Goal: Task Accomplishment & Management: Complete application form

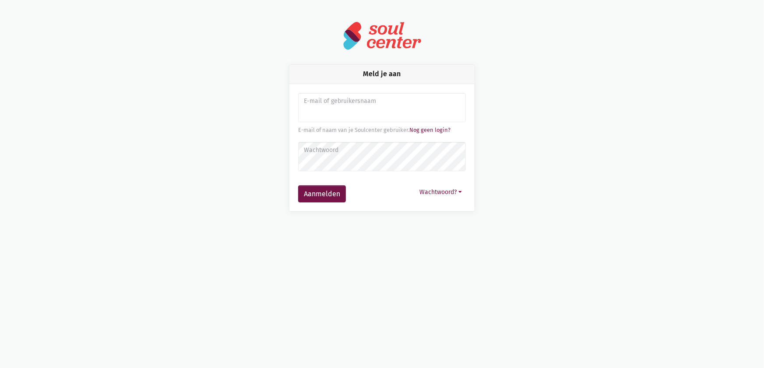
type input "sarahvds25@telenet.be"
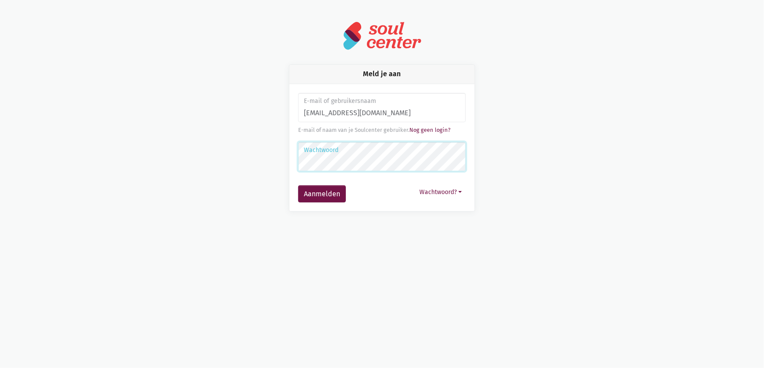
click at [298, 185] on button "Aanmelden" at bounding box center [322, 194] width 48 height 18
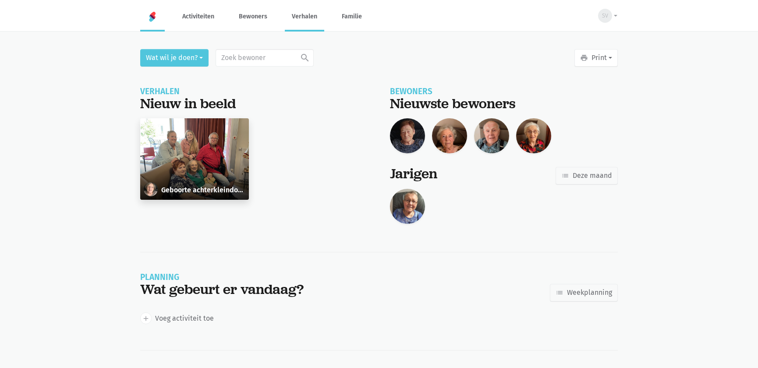
click at [298, 21] on link "Verhalen" at bounding box center [304, 16] width 39 height 29
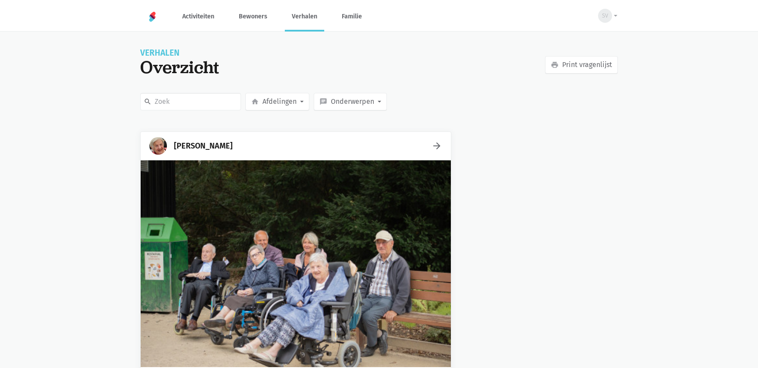
scroll to position [159, 0]
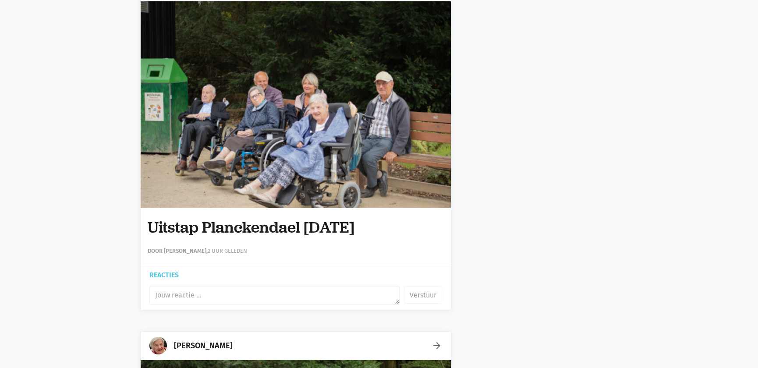
drag, startPoint x: 385, startPoint y: 223, endPoint x: 151, endPoint y: 217, distance: 234.4
click at [149, 219] on h1 "Uitstap Planckendael 02/09/2025" at bounding box center [296, 228] width 296 height 18
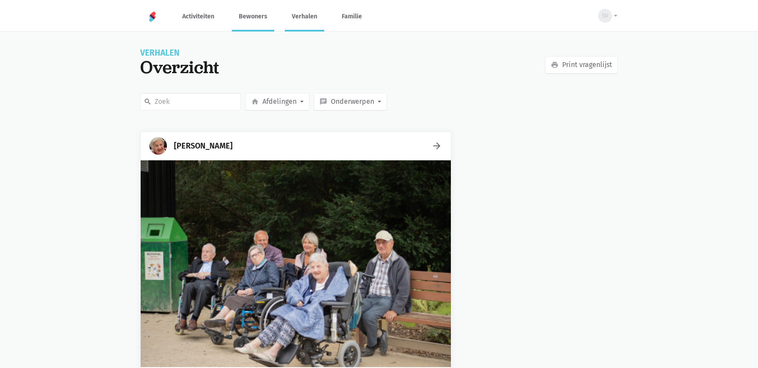
click at [244, 12] on link "Bewoners" at bounding box center [253, 16] width 42 height 29
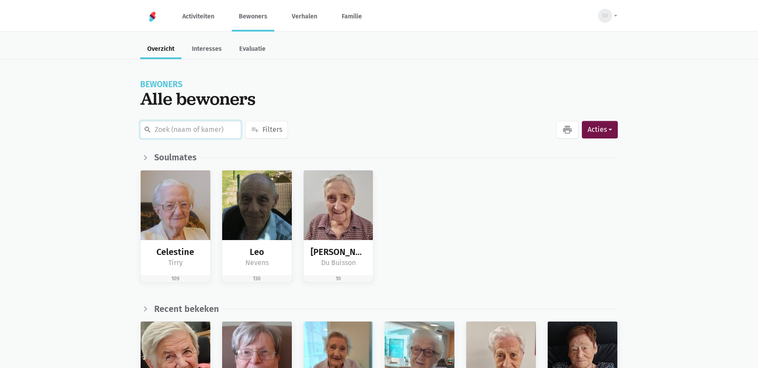
click at [223, 131] on input "text" at bounding box center [190, 130] width 101 height 18
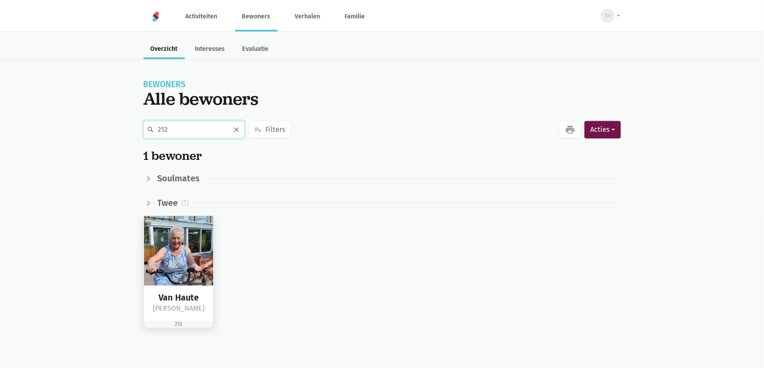
type input "212"
click at [187, 240] on img at bounding box center [179, 251] width 70 height 70
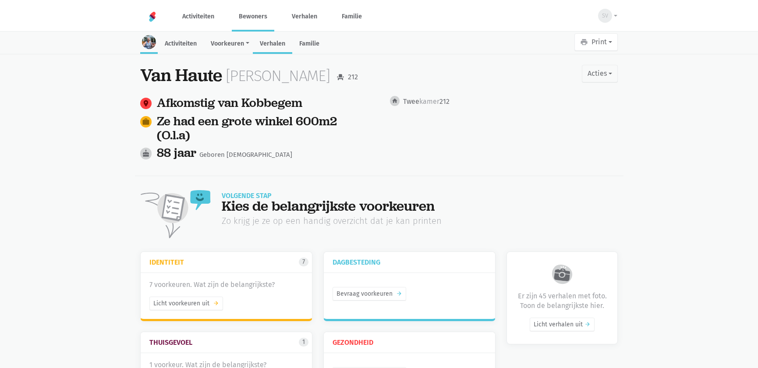
click at [274, 45] on link "Verhalen" at bounding box center [272, 44] width 39 height 19
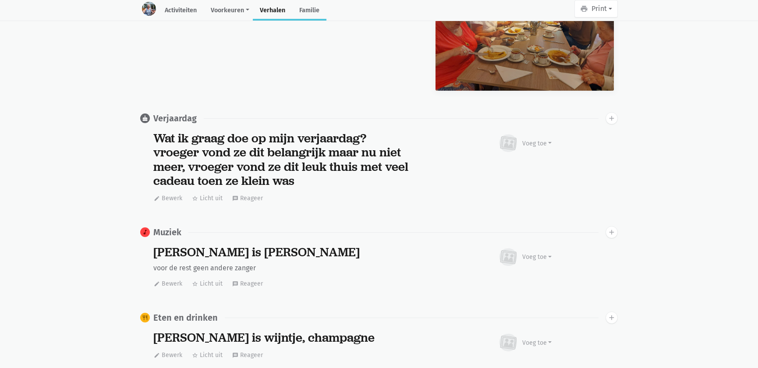
scroll to position [4237, 0]
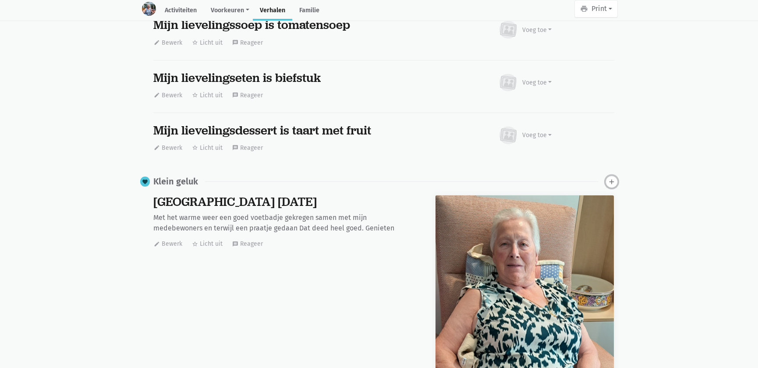
click at [611, 183] on icon "add" at bounding box center [612, 182] width 8 height 8
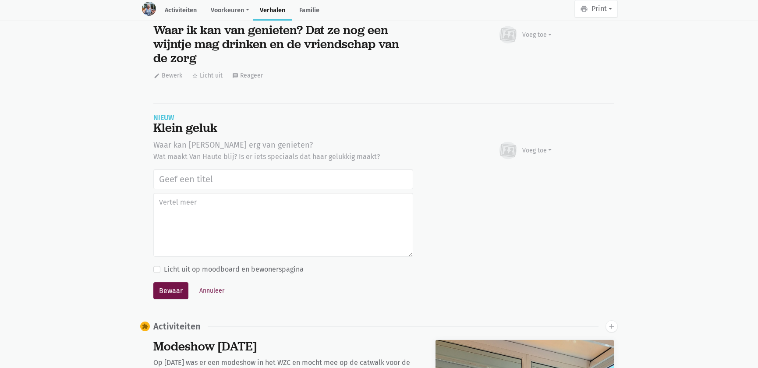
click at [198, 186] on input "text" at bounding box center [283, 179] width 260 height 20
type input "Uitstap Planckendael 02/09/2025"
click at [514, 160] on icon at bounding box center [508, 150] width 21 height 19
click at [511, 175] on link "Afbeelding" at bounding box center [520, 176] width 64 height 15
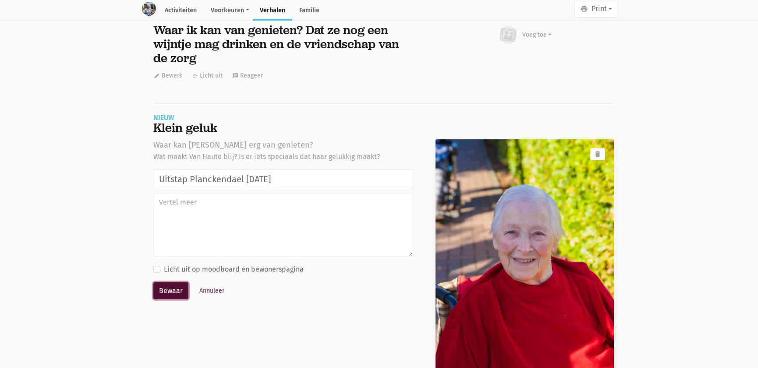
click at [167, 294] on button "Bewaar" at bounding box center [170, 291] width 35 height 18
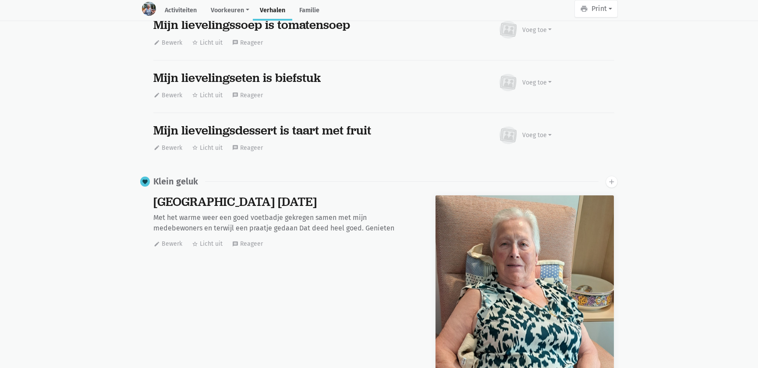
scroll to position [4277, 0]
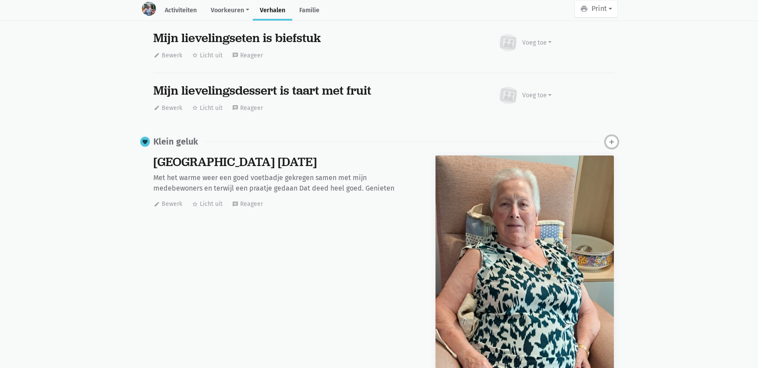
click at [609, 144] on icon "add" at bounding box center [612, 142] width 8 height 8
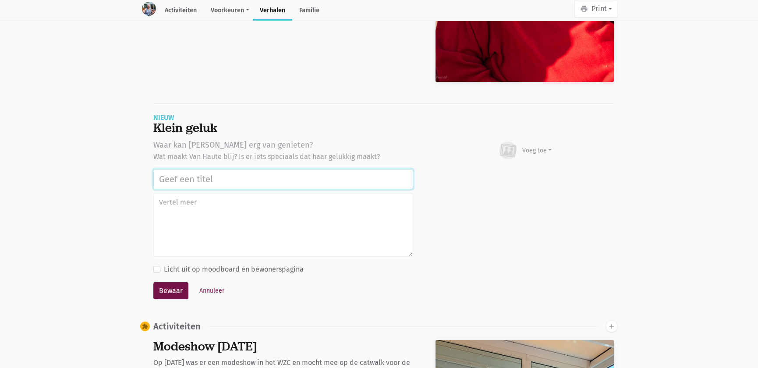
click at [230, 180] on input "text" at bounding box center [283, 179] width 260 height 20
paste input "Uitstap Planckendael 02/09/2025"
type input "Uitstap Planckendael 02/09/2025"
click at [538, 153] on div "Voeg toe" at bounding box center [537, 150] width 30 height 9
click at [534, 178] on link "Afbeelding" at bounding box center [520, 176] width 64 height 15
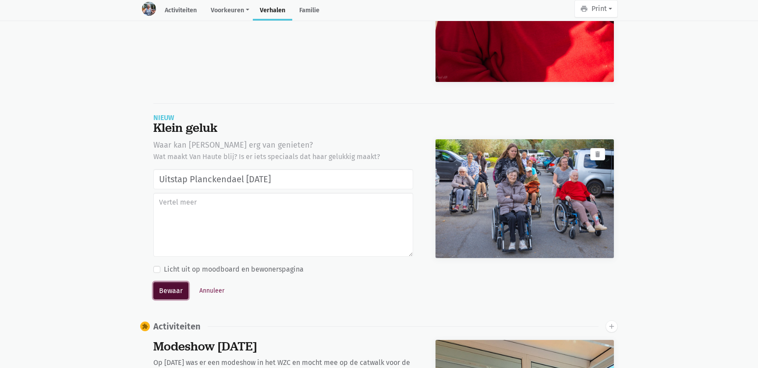
click at [163, 289] on button "Bewaar" at bounding box center [170, 291] width 35 height 18
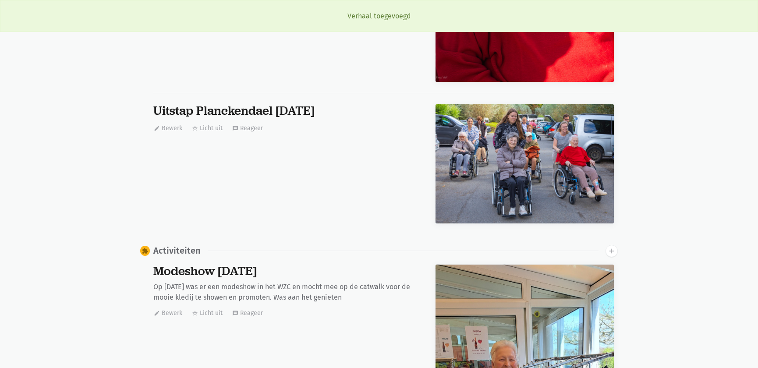
scroll to position [4237, 0]
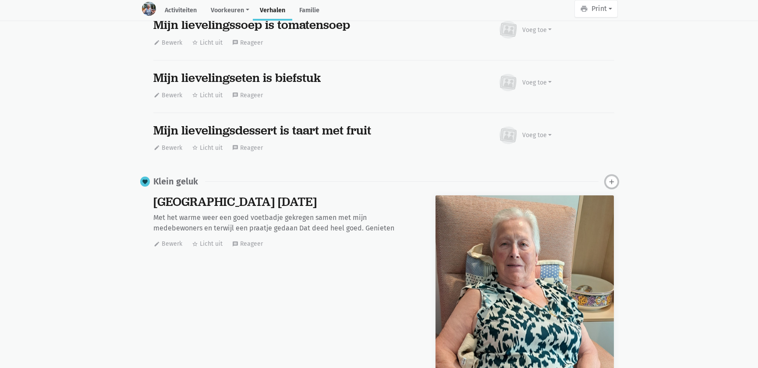
click at [613, 184] on icon "add" at bounding box center [612, 182] width 8 height 8
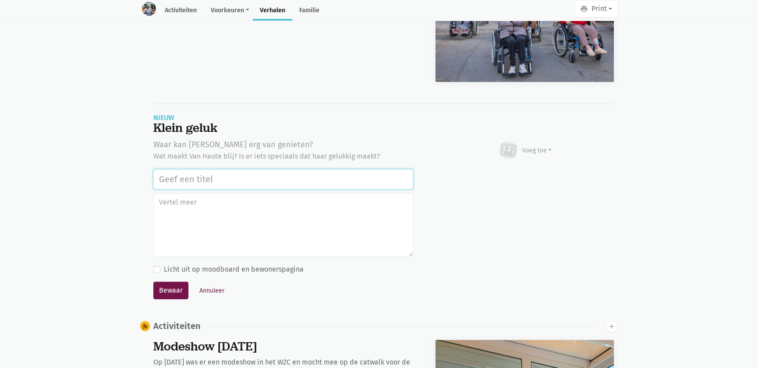
click at [278, 184] on input "text" at bounding box center [283, 179] width 260 height 20
paste input "Uitstap Planckendael 02/09/2025"
type input "Uitstap Planckendael 02/09/2025"
click at [533, 155] on div "Voeg toe" at bounding box center [537, 150] width 30 height 9
click at [526, 176] on link "Afbeelding" at bounding box center [520, 175] width 64 height 15
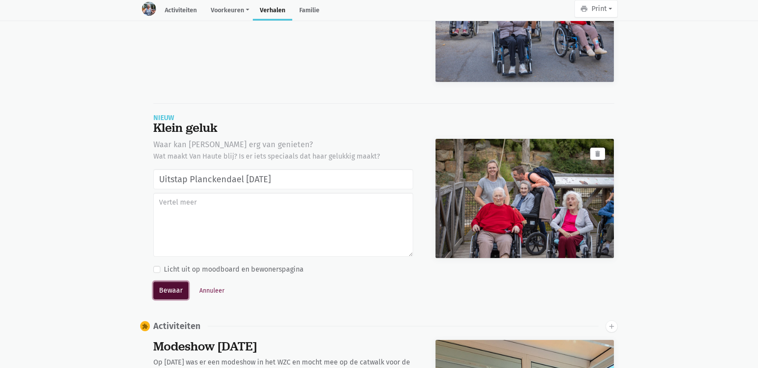
click at [170, 292] on button "Bewaar" at bounding box center [170, 291] width 35 height 18
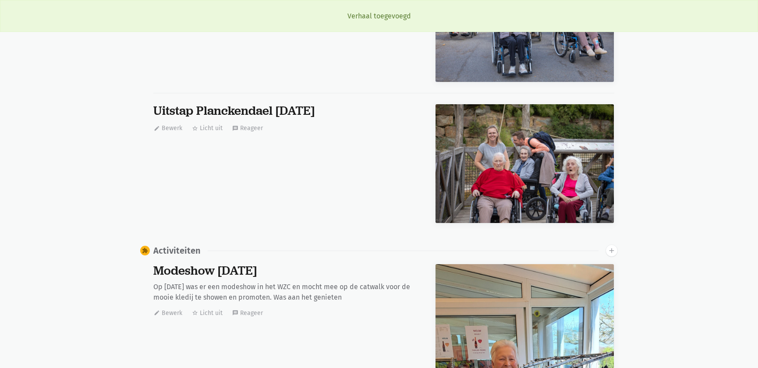
scroll to position [4237, 0]
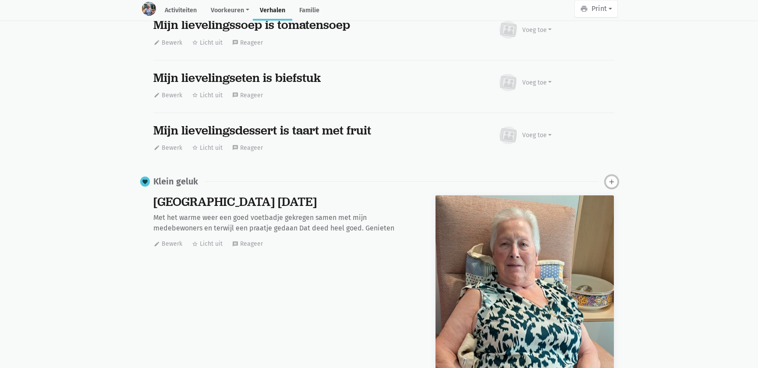
click at [614, 184] on icon "add" at bounding box center [612, 182] width 8 height 8
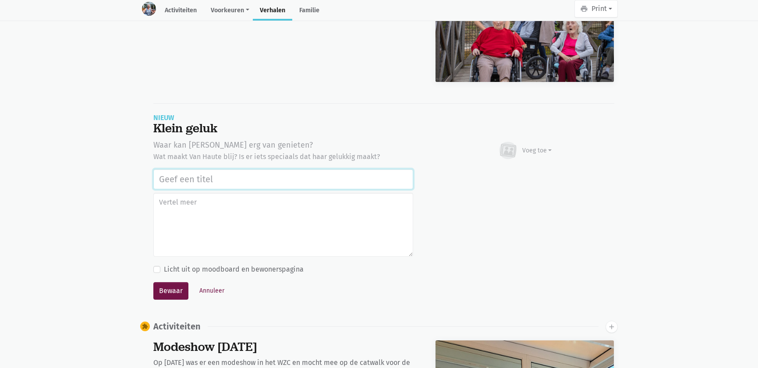
click at [178, 178] on input "text" at bounding box center [283, 179] width 260 height 20
paste input "Uitstap Planckendael 02/09/2025"
type input "Uitstap Planckendael 02/09/2025"
click at [543, 155] on div "Voeg toe" at bounding box center [537, 150] width 30 height 9
click at [520, 176] on link "Afbeelding" at bounding box center [520, 176] width 64 height 15
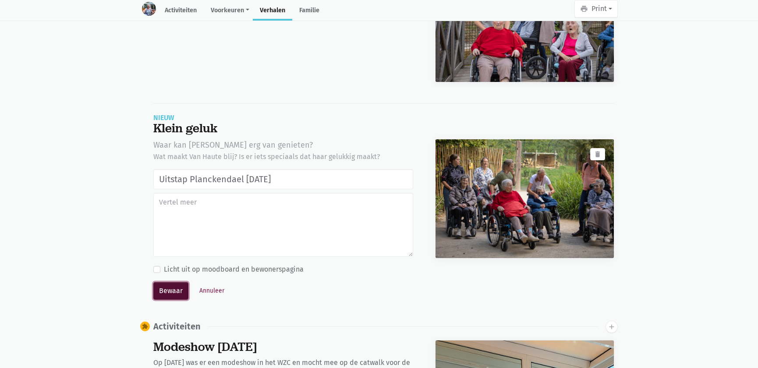
click at [170, 288] on button "Bewaar" at bounding box center [170, 291] width 35 height 18
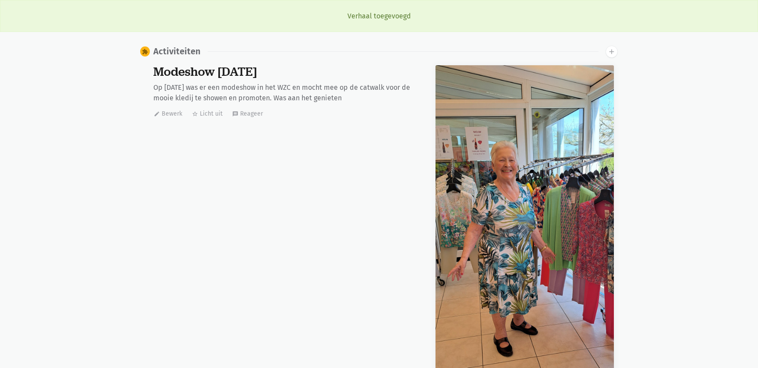
scroll to position [0, 0]
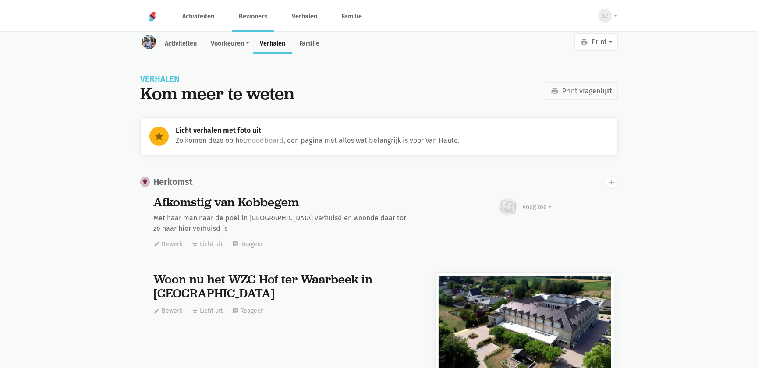
click at [254, 19] on link "Bewoners" at bounding box center [253, 16] width 42 height 29
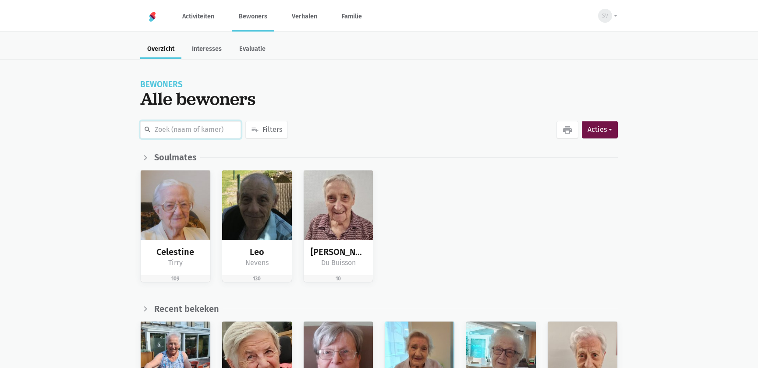
click at [220, 129] on input "text" at bounding box center [190, 130] width 101 height 18
click at [174, 316] on div "chevron_right expand_more Recent bekeken" at bounding box center [379, 309] width 758 height 25
click at [175, 326] on img at bounding box center [176, 357] width 70 height 70
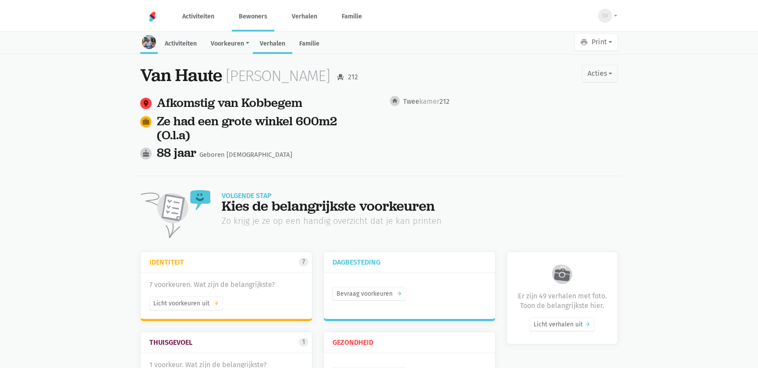
click at [265, 35] on link "Verhalen" at bounding box center [272, 44] width 39 height 19
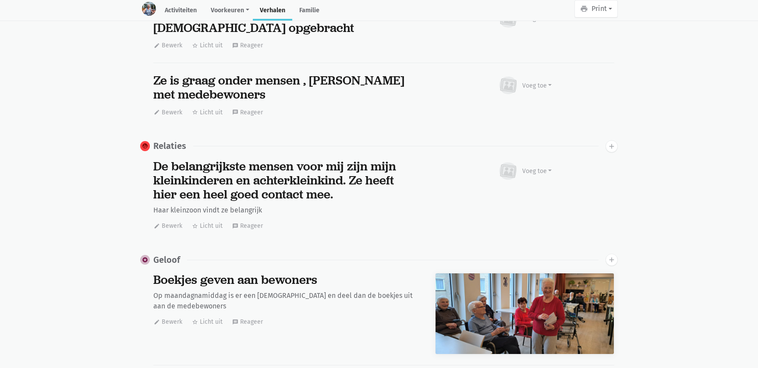
scroll to position [4237, 0]
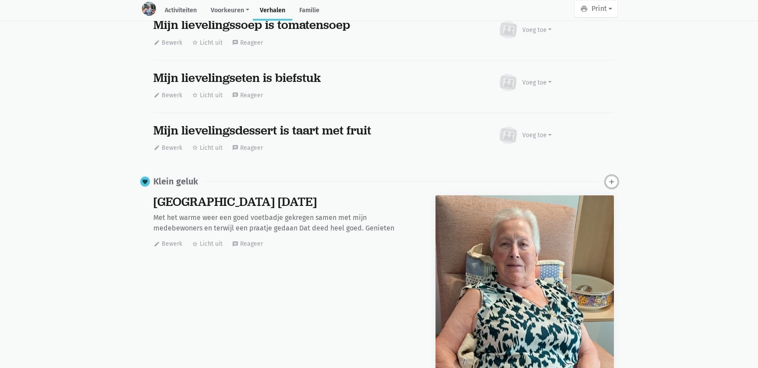
click at [612, 184] on icon "add" at bounding box center [612, 182] width 8 height 8
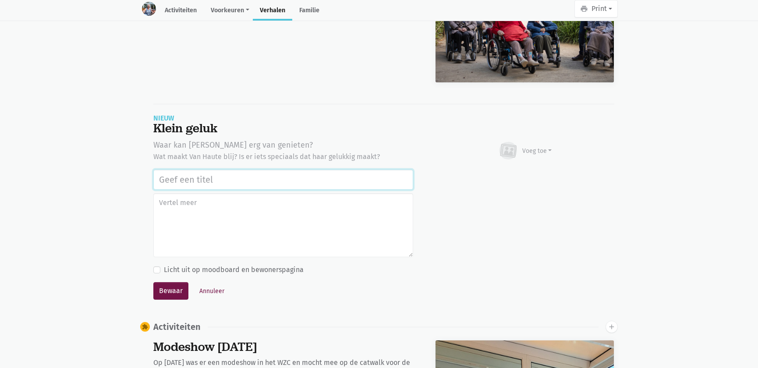
paste input "Uitstap Planckendael 02/09/2025"
type input "Uitstap Planckendael 02/09/2025"
drag, startPoint x: 531, startPoint y: 153, endPoint x: 528, endPoint y: 174, distance: 20.9
click at [531, 153] on div "Voeg toe" at bounding box center [537, 150] width 30 height 9
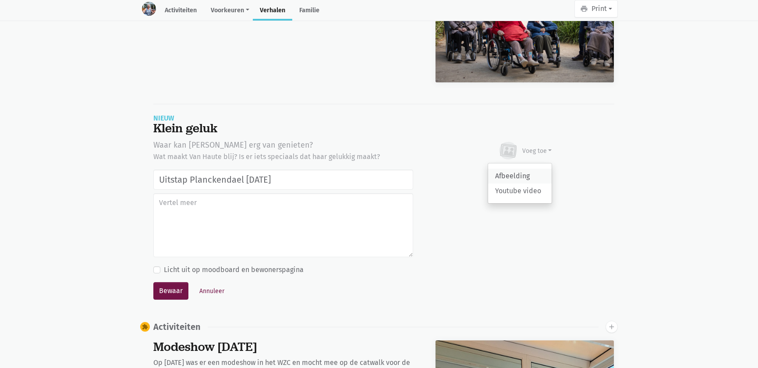
click at [526, 181] on link "Afbeelding" at bounding box center [520, 176] width 64 height 15
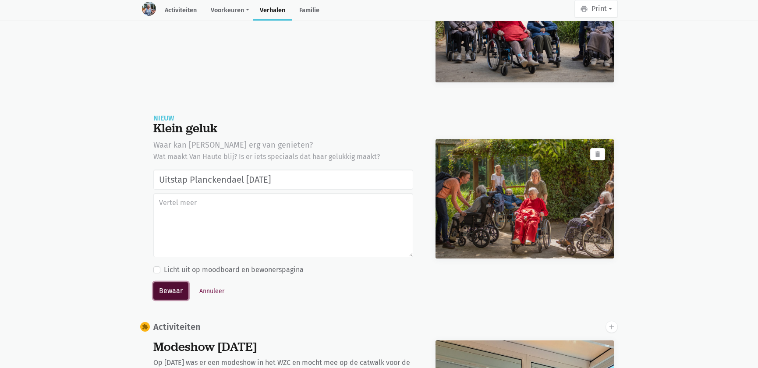
click at [166, 296] on button "Bewaar" at bounding box center [170, 291] width 35 height 18
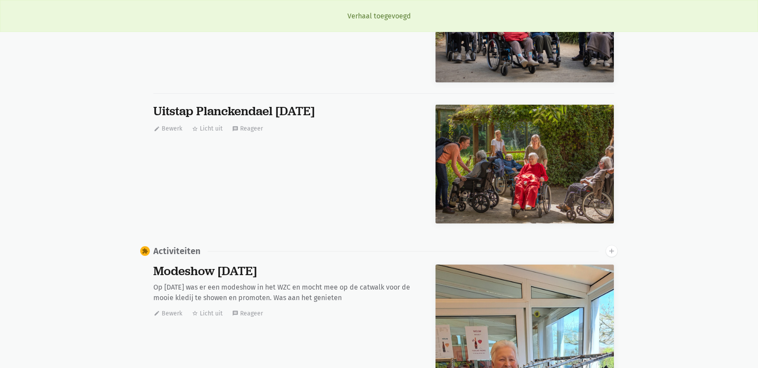
scroll to position [0, 0]
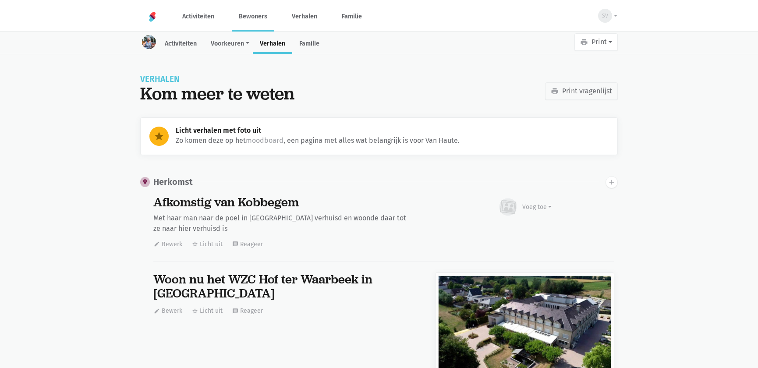
click at [262, 14] on link "Bewoners" at bounding box center [253, 16] width 42 height 29
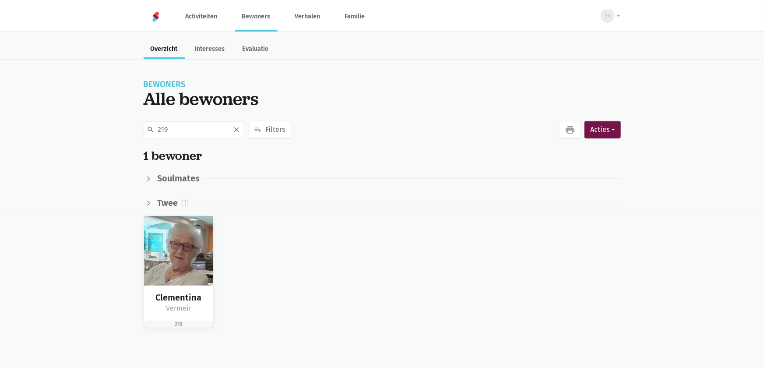
type input "219"
click at [259, 21] on link "Bewoners" at bounding box center [256, 16] width 42 height 29
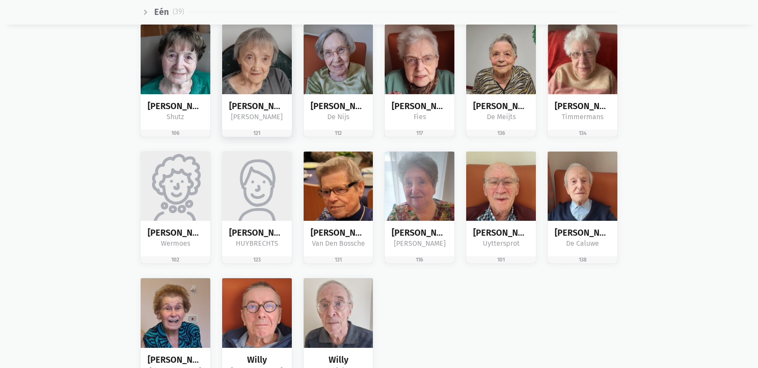
scroll to position [995, 0]
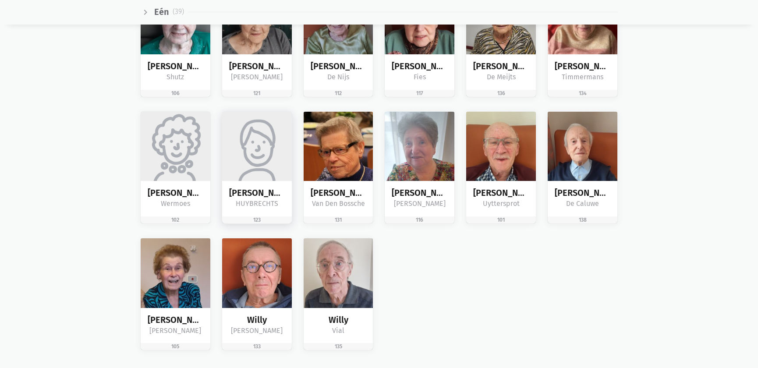
click at [265, 166] on img at bounding box center [257, 147] width 70 height 70
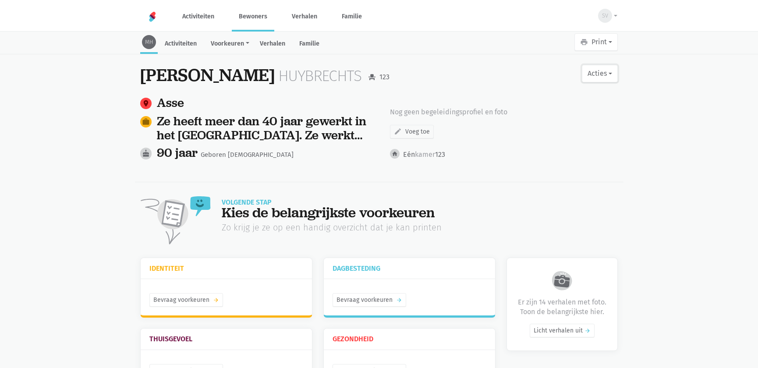
click at [591, 77] on button "Acties" at bounding box center [600, 74] width 36 height 18
click at [546, 92] on link "edit Bewerk profiel" at bounding box center [564, 96] width 110 height 15
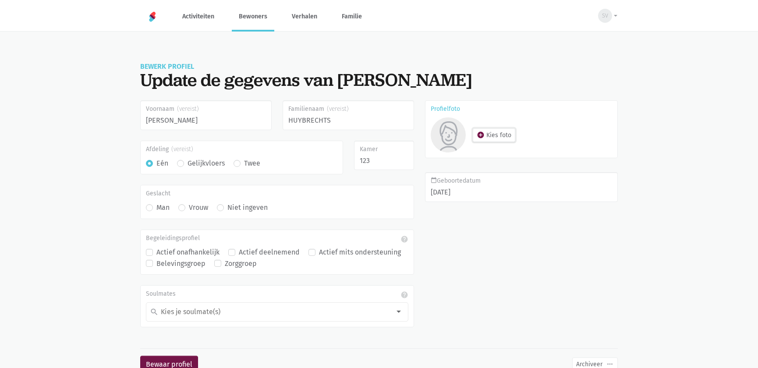
click at [486, 132] on button "add_circle Kies foto" at bounding box center [494, 135] width 42 height 14
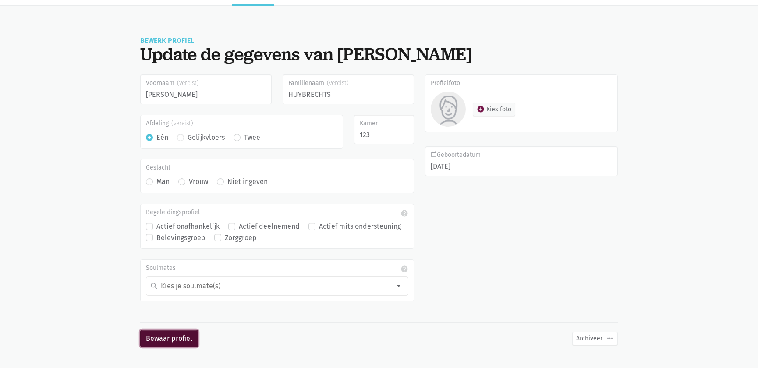
click at [177, 336] on button "Bewaar profiel" at bounding box center [169, 339] width 58 height 18
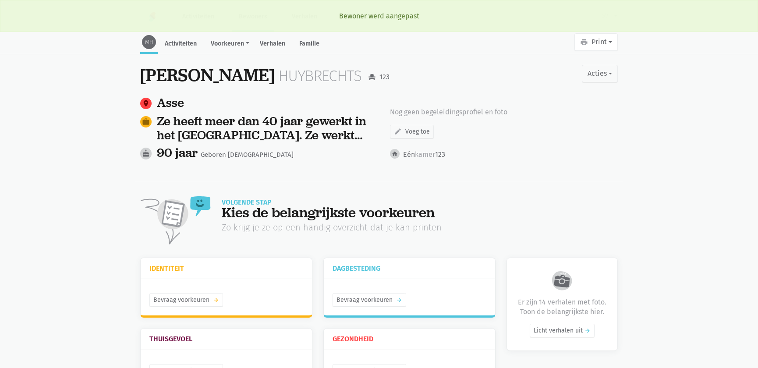
click at [59, 163] on main "MH Activiteiten Voorkeuren Identiteit Thuisgevoel Dagbesteding Gezondheid Verha…" at bounding box center [379, 221] width 758 height 376
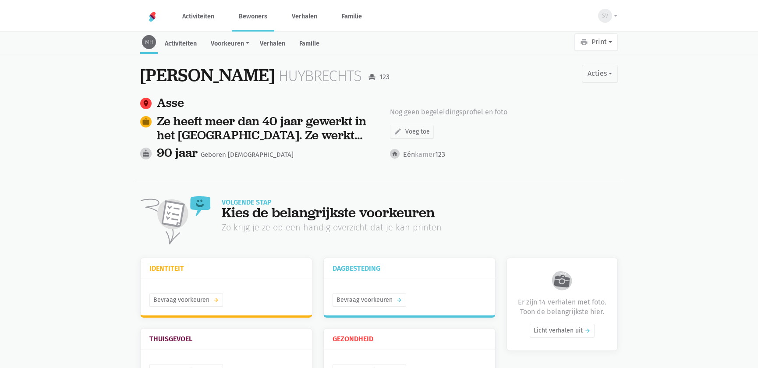
click at [258, 17] on link "Bewoners" at bounding box center [253, 16] width 42 height 29
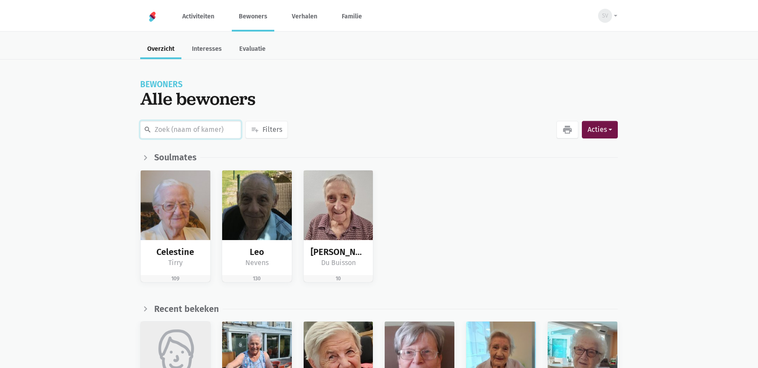
click at [171, 130] on input "text" at bounding box center [190, 130] width 101 height 18
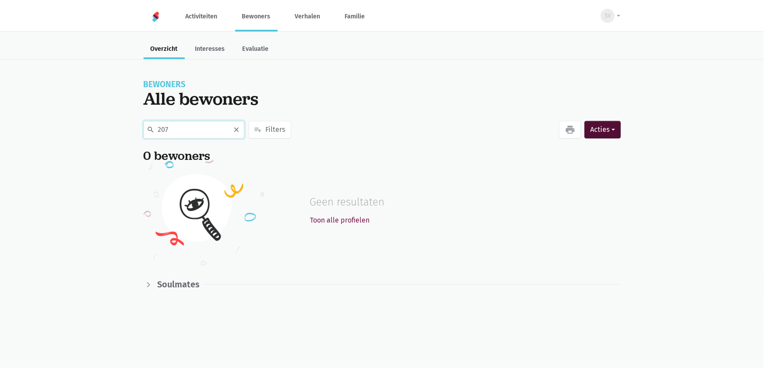
type input "207"
click at [605, 130] on button "Acties" at bounding box center [603, 130] width 36 height 18
click at [552, 152] on button "person_add Nieuwe bewoner" at bounding box center [557, 154] width 127 height 15
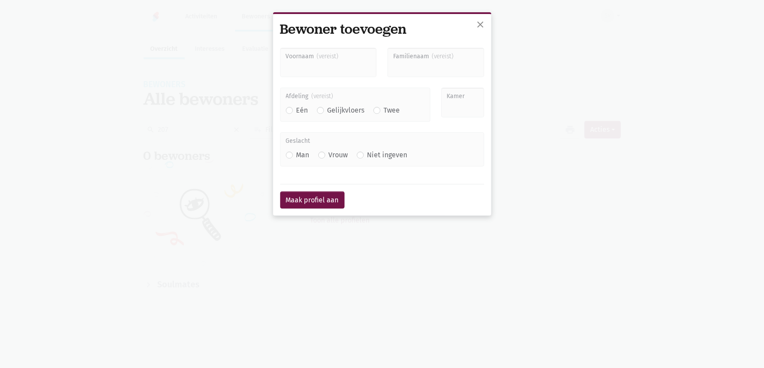
click at [322, 69] on input "Voornaam" at bounding box center [328, 63] width 97 height 30
type input "Maria Simone"
type input "Willems"
click at [384, 111] on label "Twee" at bounding box center [392, 110] width 16 height 11
click at [379, 111] on input "Twee" at bounding box center [377, 109] width 7 height 9
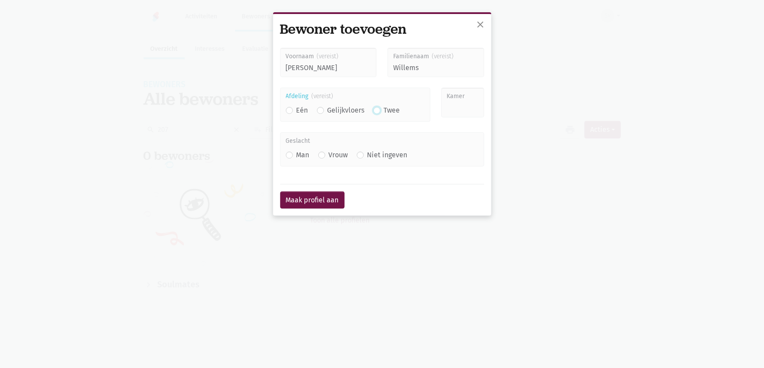
radio input "true"
click at [449, 111] on input "Kamer" at bounding box center [463, 103] width 43 height 30
type input "207"
click at [329, 155] on label "Vrouw" at bounding box center [338, 154] width 19 height 11
click at [324, 155] on input "Vrouw" at bounding box center [321, 153] width 7 height 9
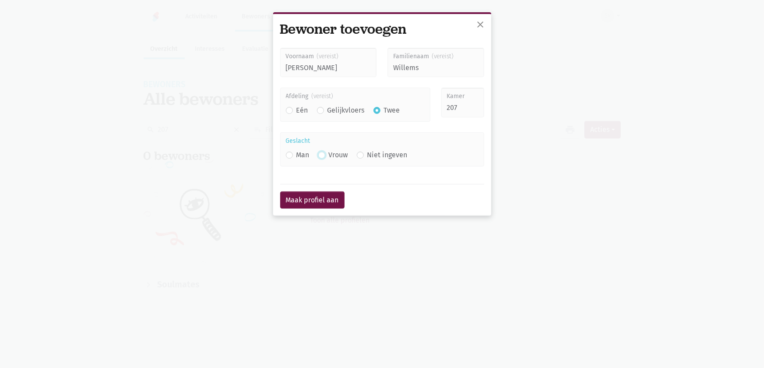
radio input "true"
click at [324, 197] on button "Maak profiel aan" at bounding box center [312, 200] width 64 height 18
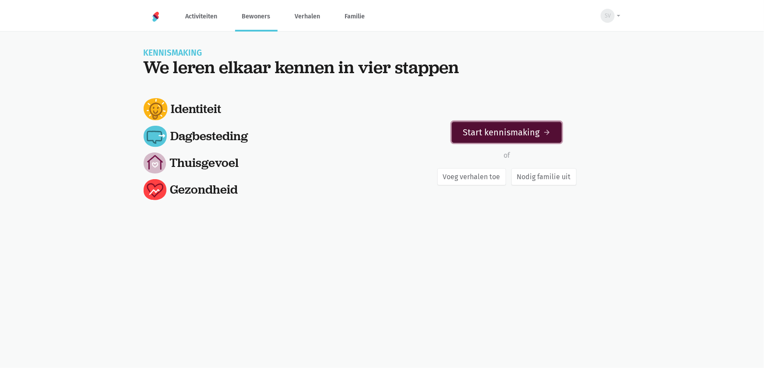
click at [484, 131] on link "Start kennismaking arrow_forward" at bounding box center [507, 132] width 110 height 21
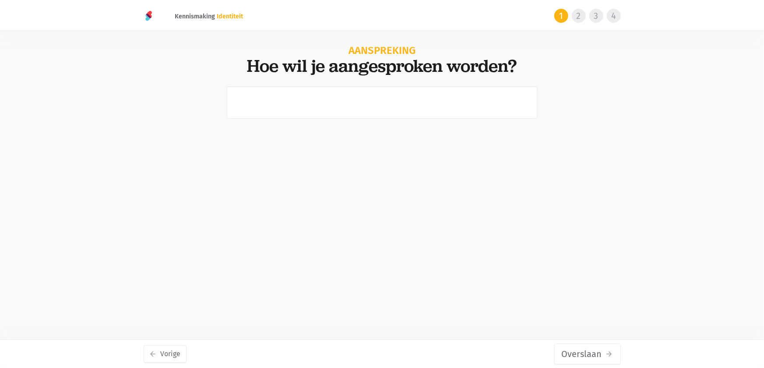
click at [73, 210] on html "notification_important Opgepast Je gebruikt een verouderde internet browser waa…" at bounding box center [382, 105] width 764 height 210
click at [337, 92] on input "text" at bounding box center [382, 102] width 311 height 32
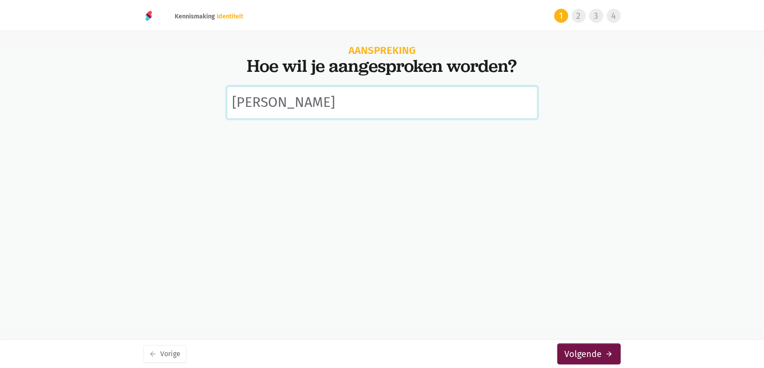
type input "[PERSON_NAME]"
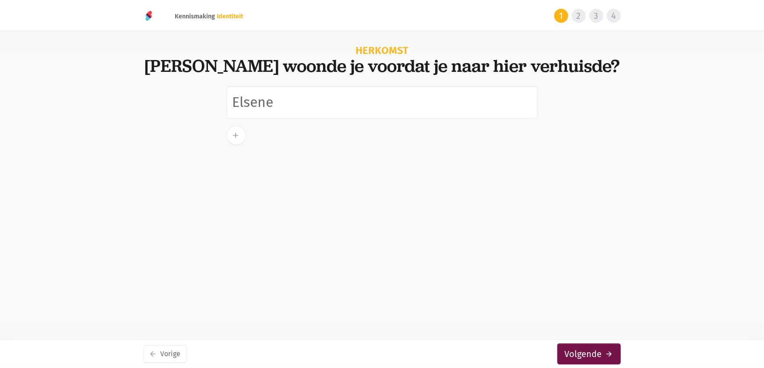
type input "Elsene"
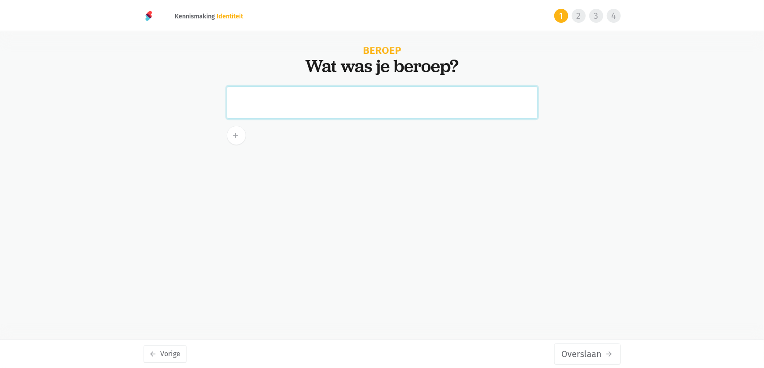
paste input "werkte bij BNP vroeger en na haar pensioen deed ze vrijwilligerswerk in een crè…"
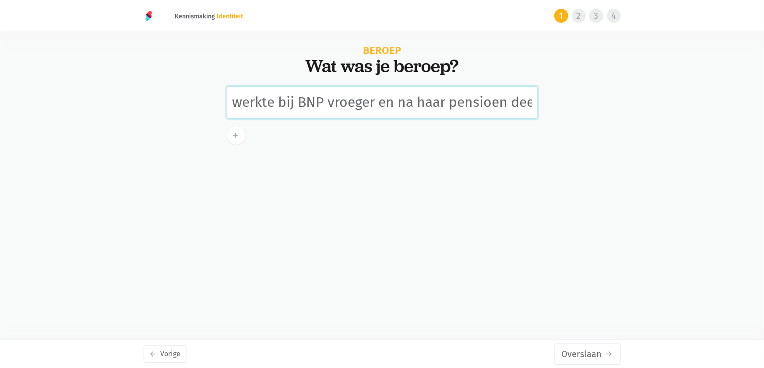
scroll to position [0, 230]
type input "werkte bij BNP vroeger en na haar pensioen deed ze vrijwilligerswerk in een crè…"
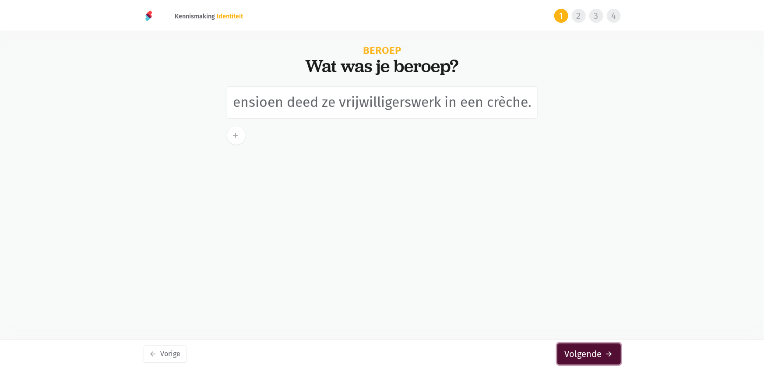
click at [602, 358] on button "Volgende arrow_forward" at bounding box center [590, 353] width 64 height 21
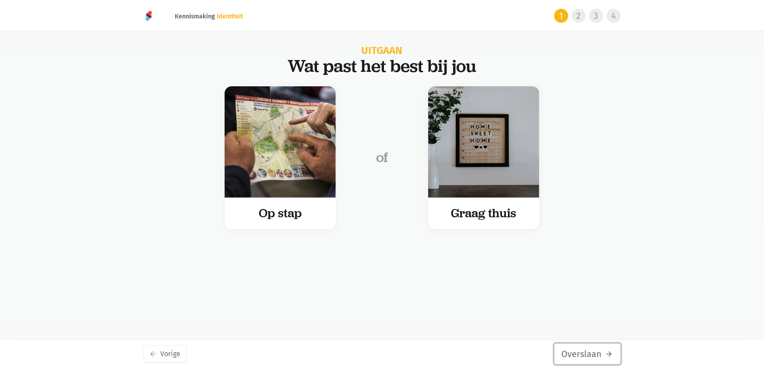
click at [589, 354] on button "Overslaan arrow_forward" at bounding box center [588, 353] width 67 height 21
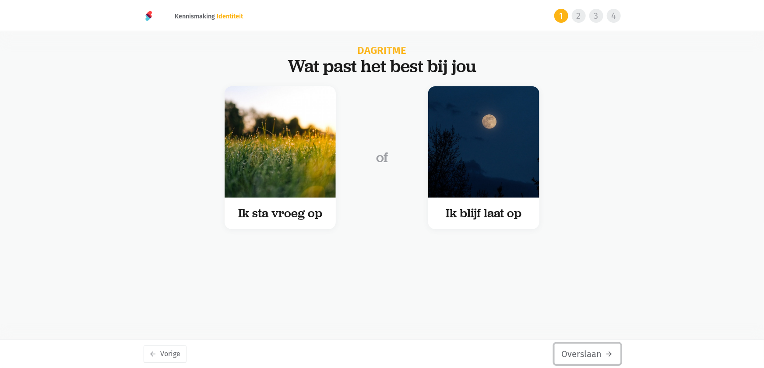
click at [589, 354] on button "Overslaan arrow_forward" at bounding box center [588, 353] width 67 height 21
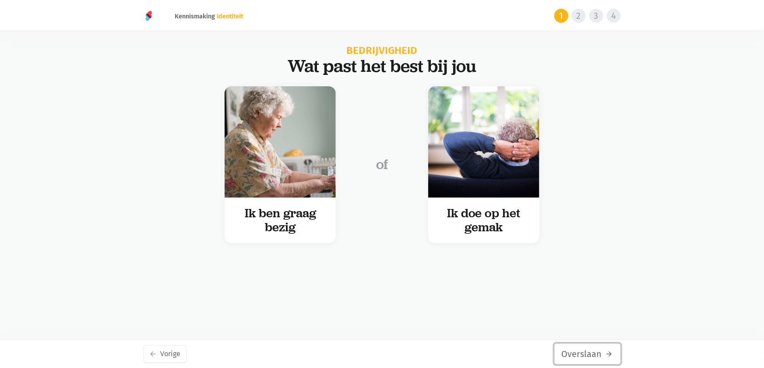
click at [589, 354] on button "Overslaan arrow_forward" at bounding box center [588, 353] width 67 height 21
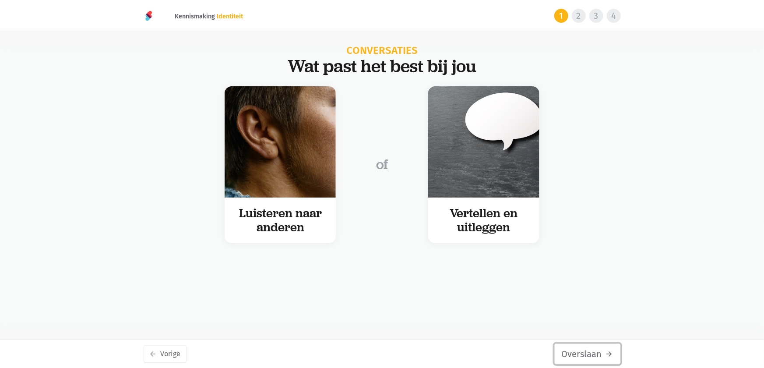
click at [589, 354] on button "Overslaan arrow_forward" at bounding box center [588, 353] width 67 height 21
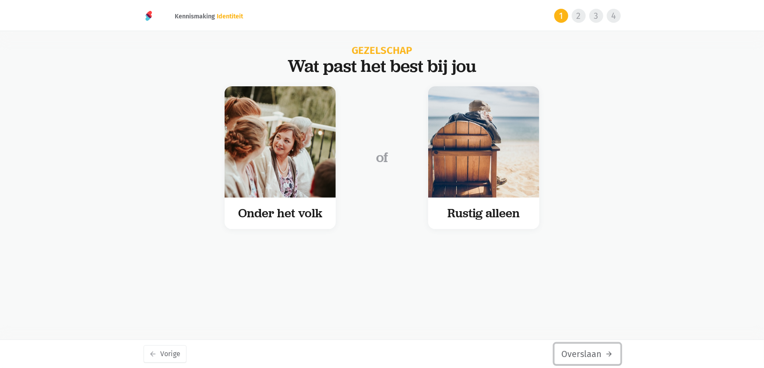
click at [589, 354] on button "Overslaan arrow_forward" at bounding box center [588, 353] width 67 height 21
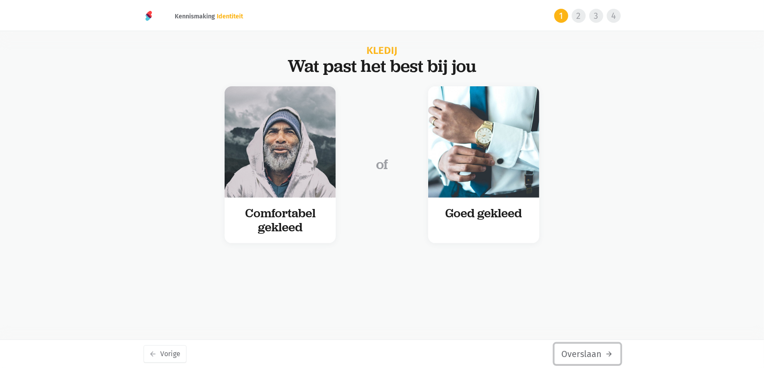
click at [589, 354] on button "Overslaan arrow_forward" at bounding box center [588, 353] width 67 height 21
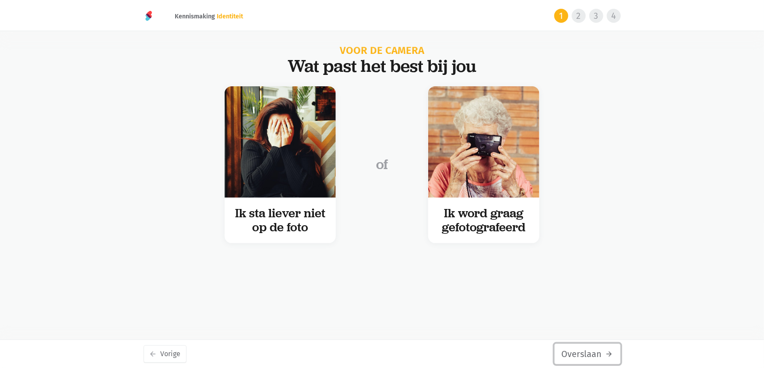
click at [589, 354] on button "Overslaan arrow_forward" at bounding box center [588, 353] width 67 height 21
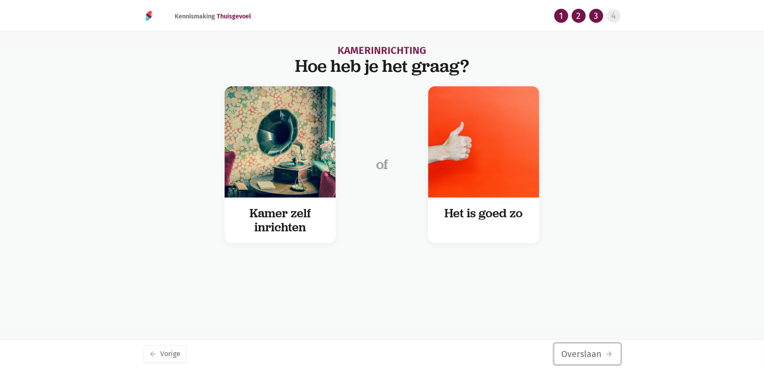
click at [589, 354] on button "Overslaan arrow_forward" at bounding box center [588, 353] width 67 height 21
drag, startPoint x: 0, startPoint y: 0, endPoint x: 589, endPoint y: 354, distance: 687.2
click at [589, 354] on button "Overslaan arrow_forward" at bounding box center [588, 353] width 67 height 21
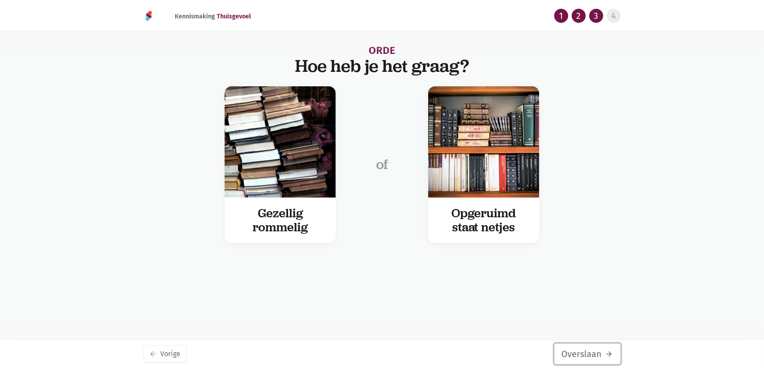
click at [589, 354] on button "Overslaan arrow_forward" at bounding box center [588, 353] width 67 height 21
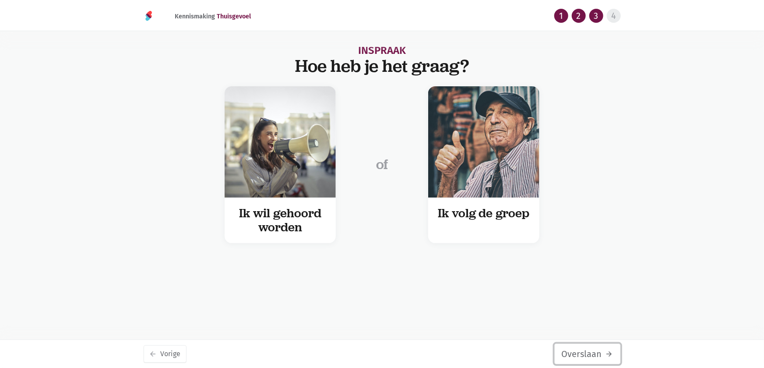
click at [589, 354] on button "Overslaan arrow_forward" at bounding box center [588, 353] width 67 height 21
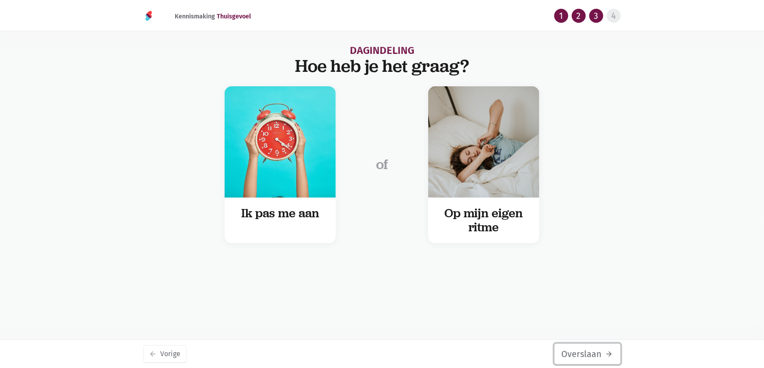
click at [589, 354] on button "Overslaan arrow_forward" at bounding box center [588, 353] width 67 height 21
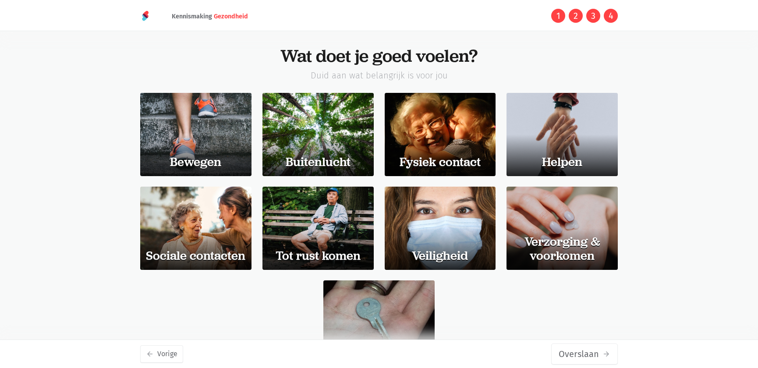
click at [589, 354] on button "Overslaan arrow_forward" at bounding box center [584, 353] width 67 height 21
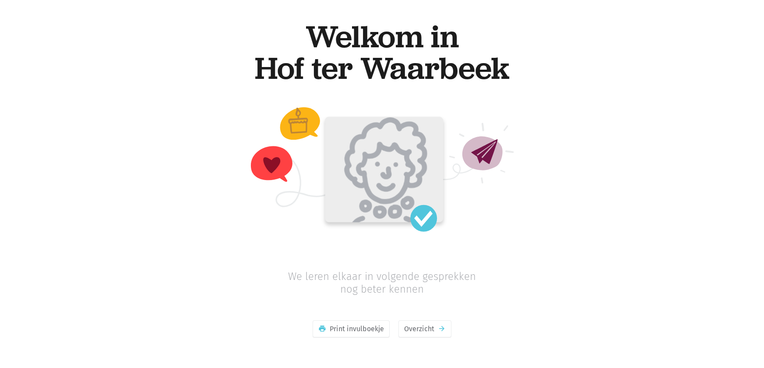
click at [589, 354] on div "Welkom in Hof ter Waarbeek" at bounding box center [382, 181] width 499 height 362
click at [421, 327] on link "Overzicht arrow_forward" at bounding box center [425, 329] width 53 height 18
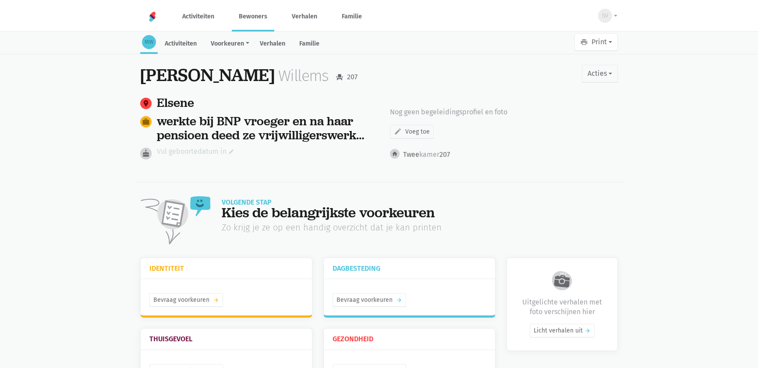
click at [188, 153] on link "Vul geboortedatum in edit" at bounding box center [196, 151] width 78 height 11
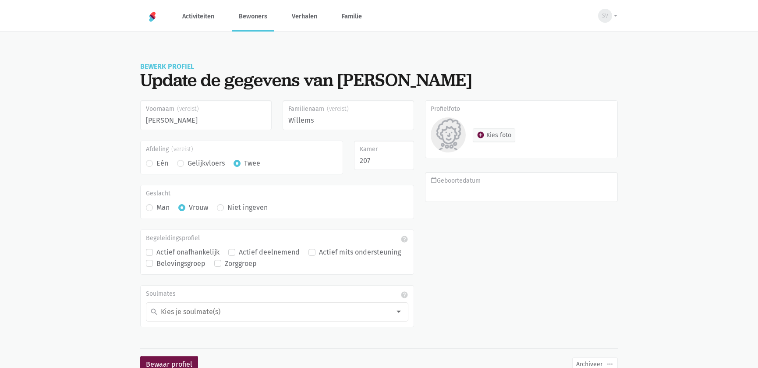
click at [466, 190] on input "calendar_today Geboortedatum" at bounding box center [521, 187] width 193 height 30
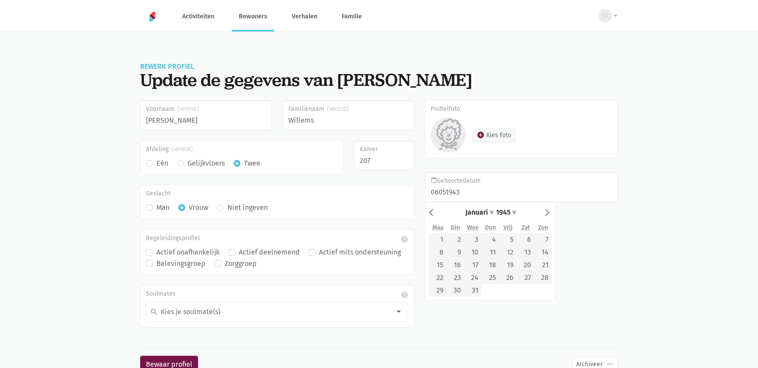
type input "06/05/1943"
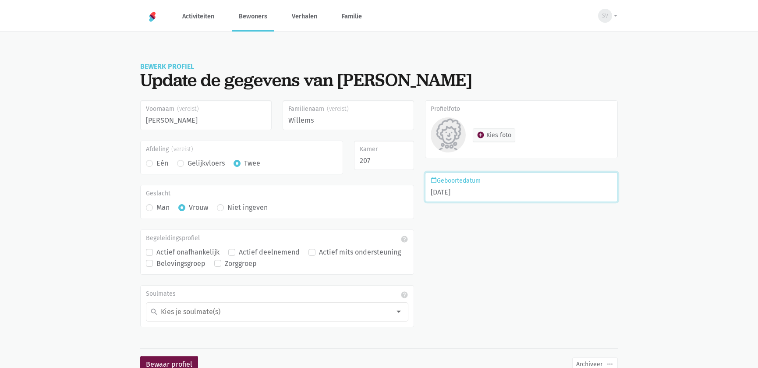
scroll to position [26, 0]
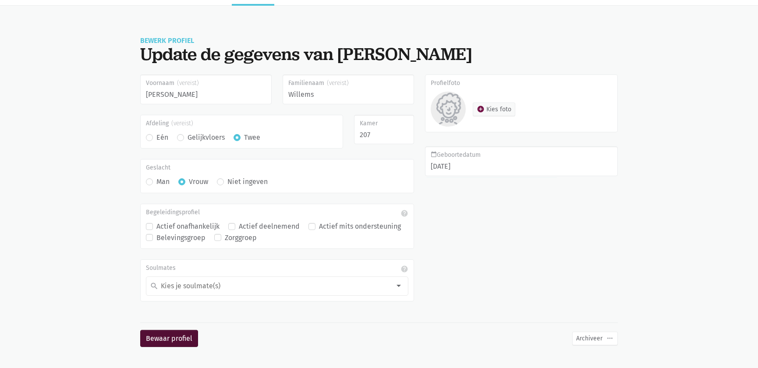
click at [170, 347] on div "Bewaar profiel Archiveer more_horiz" at bounding box center [378, 342] width 477 height 25
click at [172, 340] on button "Bewaar profiel" at bounding box center [169, 339] width 58 height 18
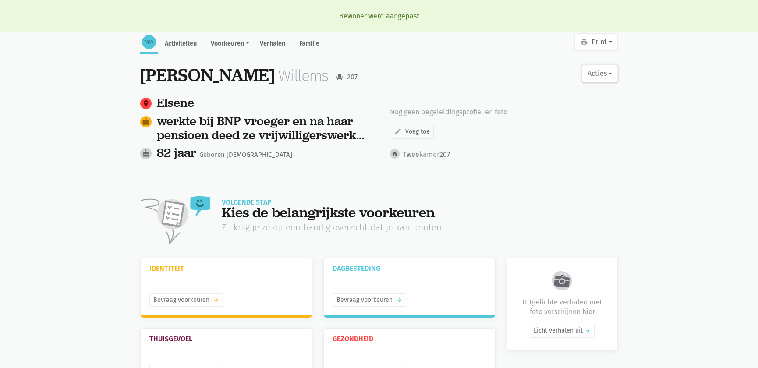
click at [599, 70] on button "Acties" at bounding box center [600, 74] width 36 height 18
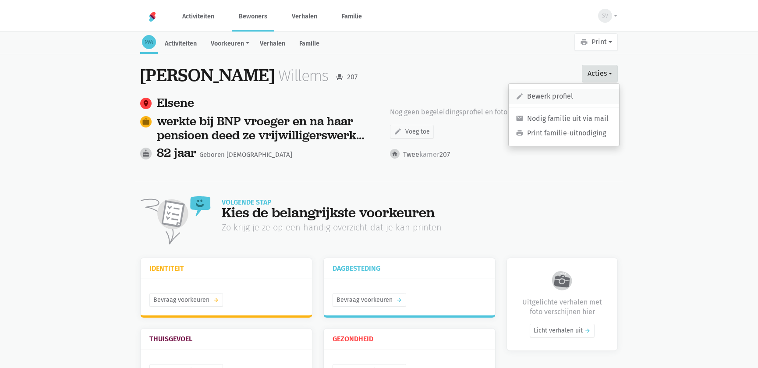
click at [538, 96] on link "edit Bewerk profiel" at bounding box center [564, 96] width 110 height 15
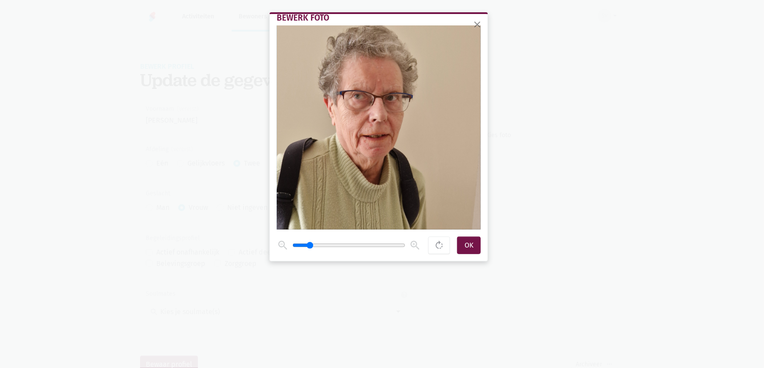
drag, startPoint x: 304, startPoint y: 245, endPoint x: 311, endPoint y: 244, distance: 6.8
click at [311, 244] on input "range" at bounding box center [349, 245] width 113 height 7
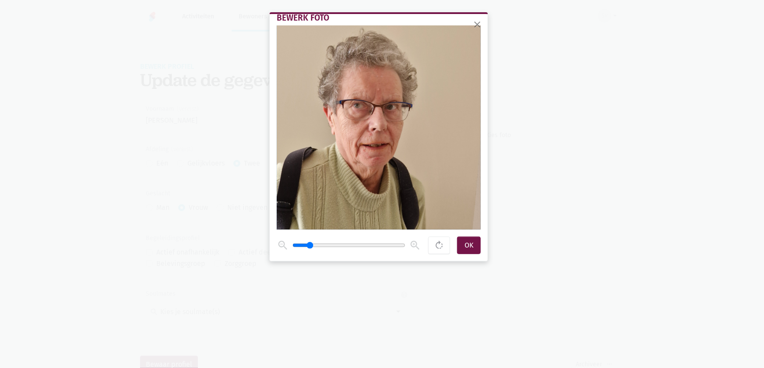
click at [379, 162] on span at bounding box center [379, 127] width 204 height 204
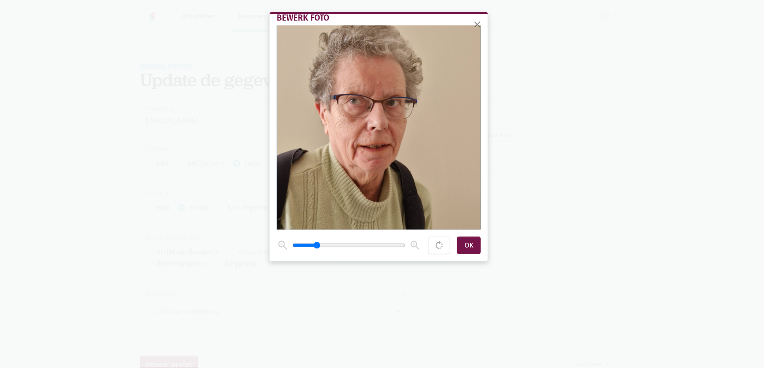
drag, startPoint x: 311, startPoint y: 244, endPoint x: 316, endPoint y: 244, distance: 5.3
type input "1.6"
click at [316, 244] on input "range" at bounding box center [349, 245] width 113 height 7
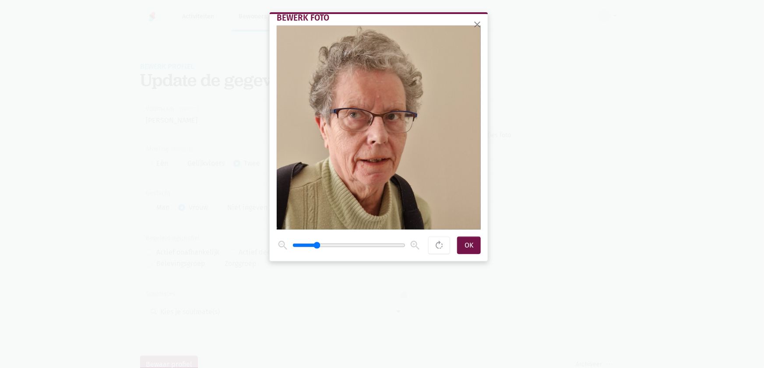
click at [368, 169] on span at bounding box center [379, 127] width 204 height 204
click at [470, 243] on div "OK" at bounding box center [469, 246] width 24 height 18
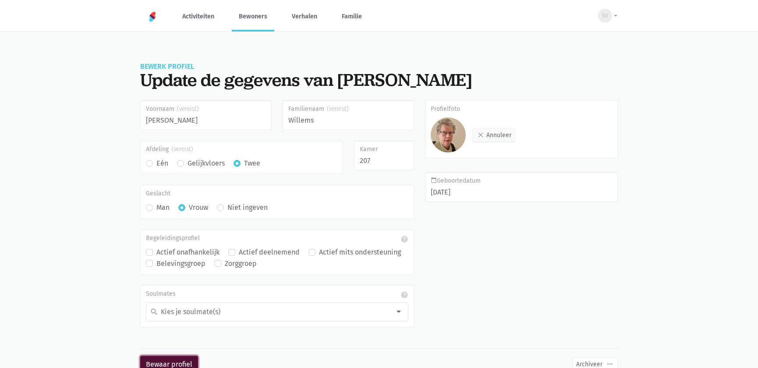
click at [160, 361] on button "Bewaar profiel" at bounding box center [169, 365] width 58 height 18
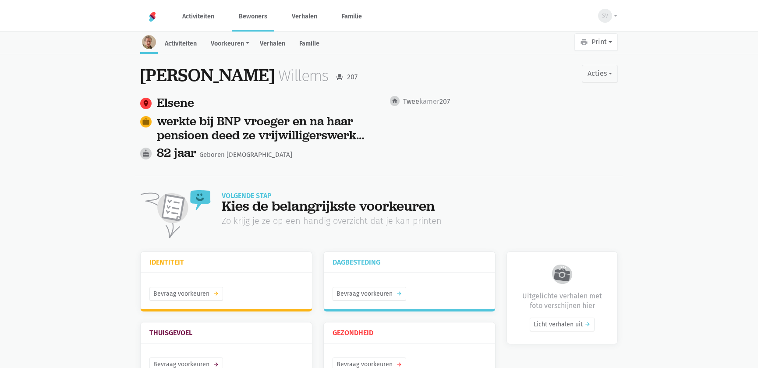
click at [249, 15] on link "Bewoners" at bounding box center [253, 16] width 42 height 29
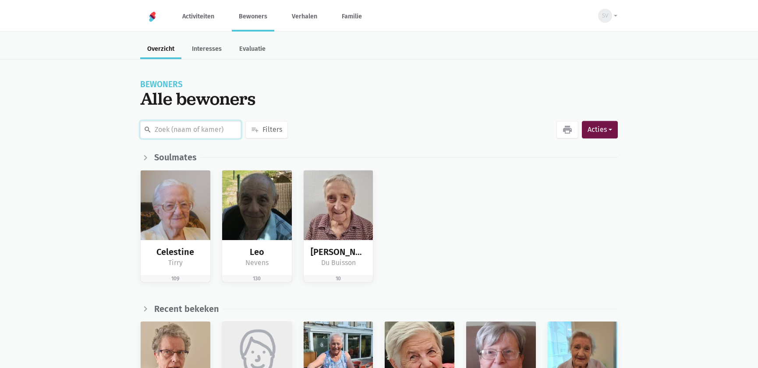
click at [180, 130] on input "text" at bounding box center [190, 130] width 101 height 18
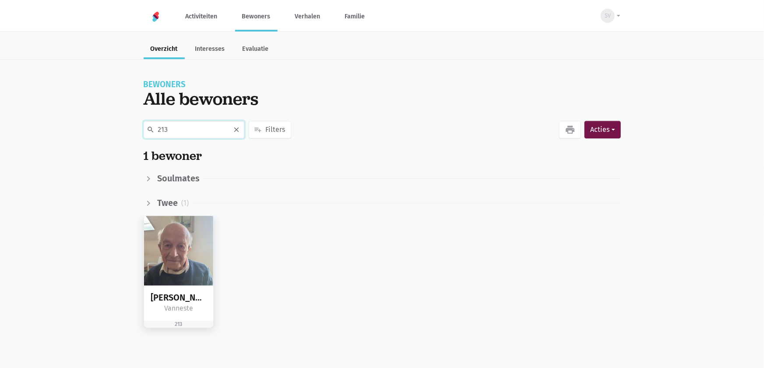
type input "213"
click at [163, 255] on img at bounding box center [179, 251] width 70 height 70
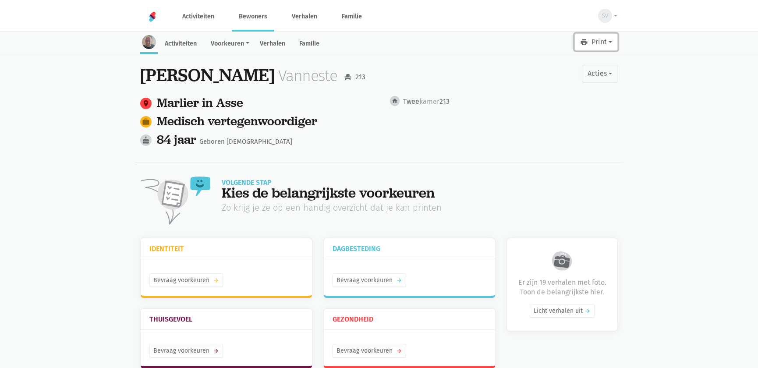
click at [608, 45] on button "print Print" at bounding box center [595, 42] width 43 height 18
click at [569, 66] on link "Leesboekje" at bounding box center [576, 64] width 84 height 15
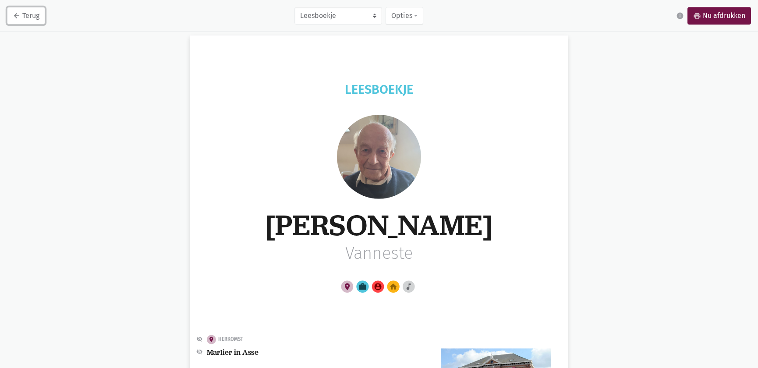
click at [24, 13] on link "arrow_back Terug" at bounding box center [26, 16] width 38 height 18
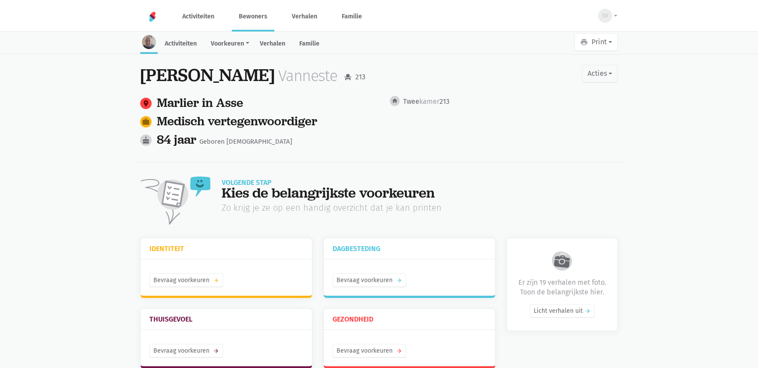
click at [258, 14] on link "Bewoners" at bounding box center [253, 16] width 42 height 29
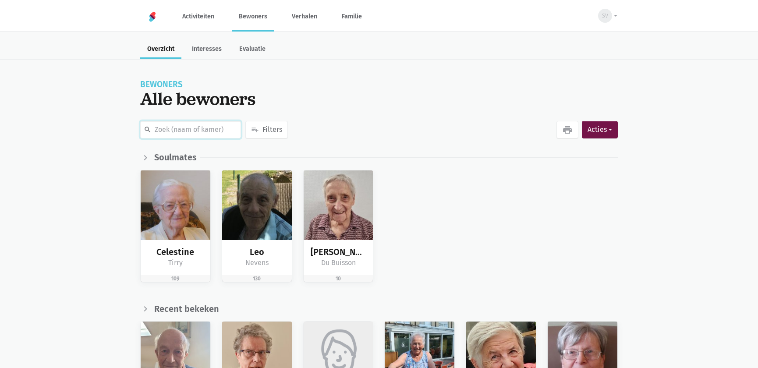
click at [171, 125] on input "text" at bounding box center [190, 130] width 101 height 18
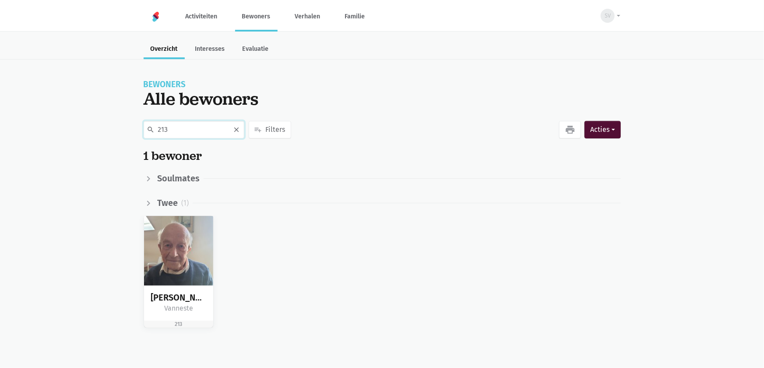
type input "213"
click at [606, 133] on button "Acties" at bounding box center [603, 130] width 36 height 18
click at [529, 158] on button "person_add Nieuwe bewoner" at bounding box center [557, 154] width 127 height 15
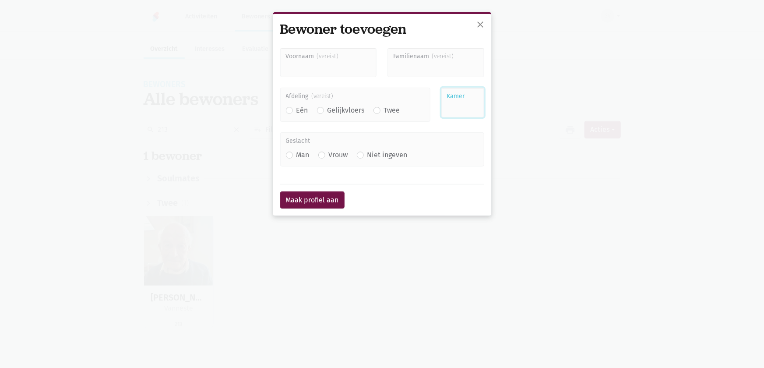
click at [467, 103] on input "Kamer" at bounding box center [463, 103] width 43 height 30
type input "213"
click at [326, 63] on input "Voornaam" at bounding box center [328, 63] width 97 height 30
type input "[PERSON_NAME]"
type input "De Neef"
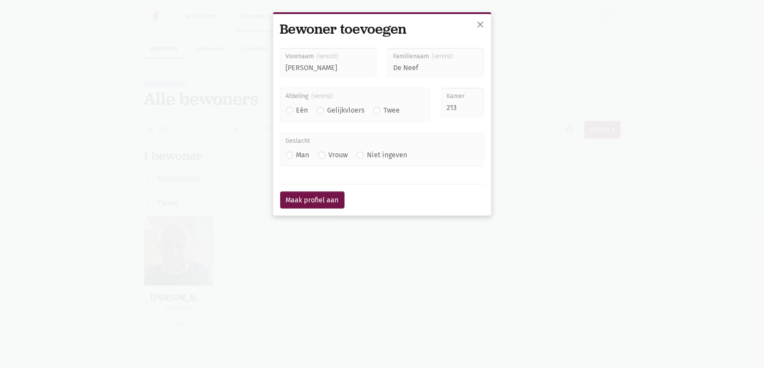
click at [384, 110] on label "Twee" at bounding box center [392, 110] width 16 height 11
click at [377, 110] on input "Twee" at bounding box center [377, 109] width 7 height 9
radio input "true"
click at [329, 153] on div "Vrouw" at bounding box center [333, 154] width 30 height 11
click at [329, 156] on label "Vrouw" at bounding box center [338, 154] width 19 height 11
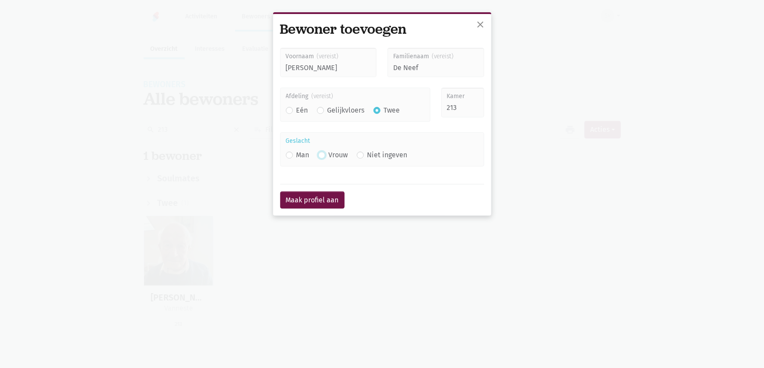
click at [322, 156] on input "Vrouw" at bounding box center [321, 153] width 7 height 9
radio input "true"
click at [311, 205] on button "Maak profiel aan" at bounding box center [312, 200] width 64 height 18
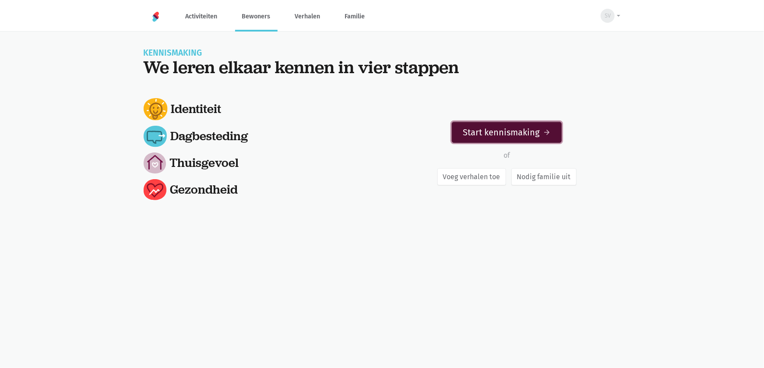
click at [489, 133] on link "Start kennismaking arrow_forward" at bounding box center [507, 132] width 110 height 21
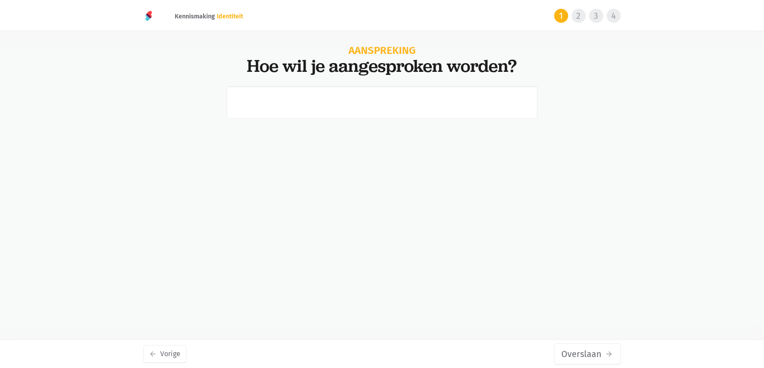
click at [173, 174] on div at bounding box center [382, 137] width 477 height 103
click at [167, 349] on button "arrow_back Vorige" at bounding box center [165, 354] width 43 height 18
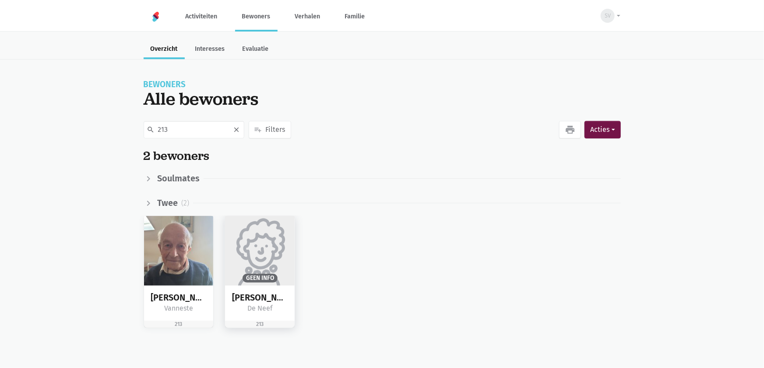
click at [287, 300] on div "[PERSON_NAME]" at bounding box center [260, 298] width 56 height 10
click at [274, 229] on img at bounding box center [260, 251] width 70 height 70
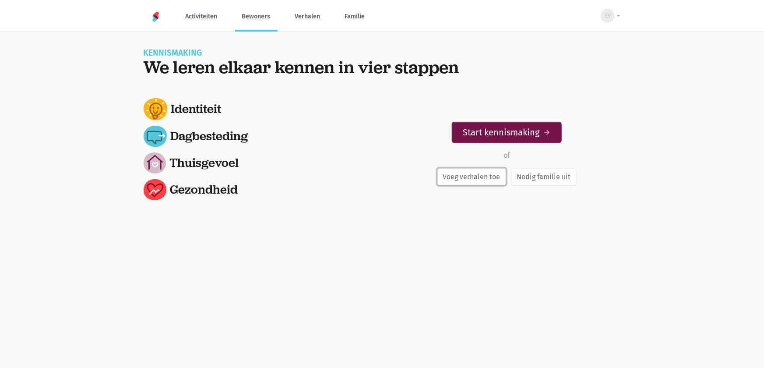
click at [491, 180] on link "Voeg verhalen toe" at bounding box center [472, 177] width 69 height 18
click at [247, 13] on link "Bewoners" at bounding box center [256, 16] width 42 height 29
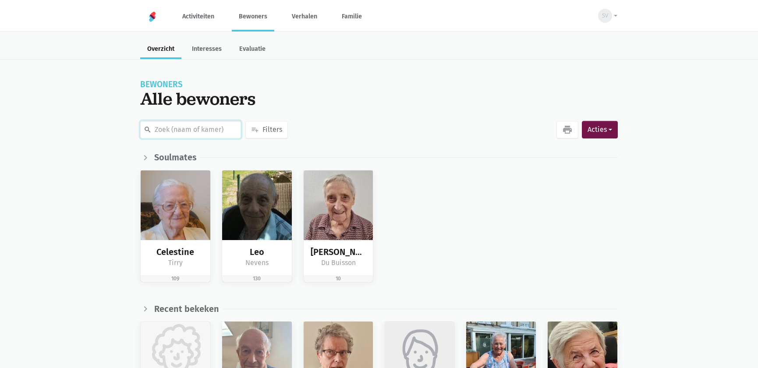
click at [221, 133] on input "text" at bounding box center [190, 130] width 101 height 18
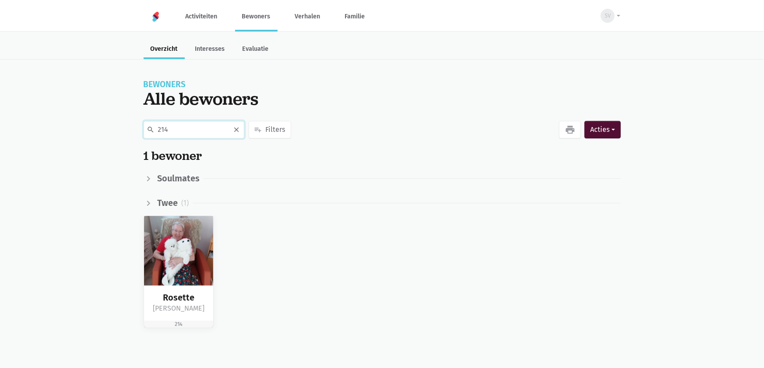
type input "214"
click at [605, 129] on button "Acties" at bounding box center [603, 130] width 36 height 18
click at [558, 149] on button "person_add Nieuwe bewoner" at bounding box center [557, 154] width 127 height 15
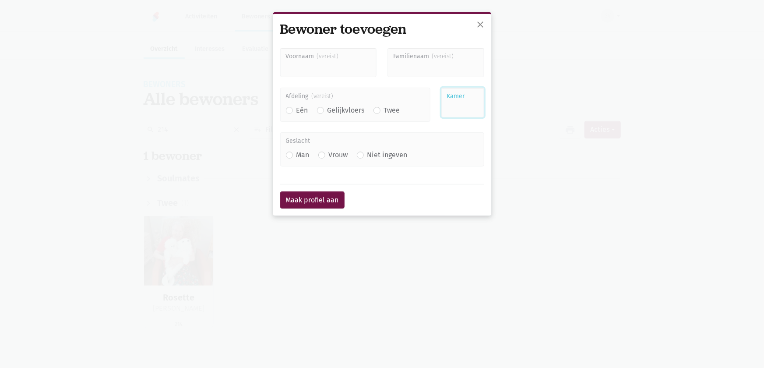
click at [455, 105] on input "Kamer" at bounding box center [463, 103] width 43 height 30
type input "214"
click at [384, 108] on label "Twee" at bounding box center [392, 110] width 16 height 11
click at [381, 108] on input "Twee" at bounding box center [377, 109] width 7 height 9
radio input "true"
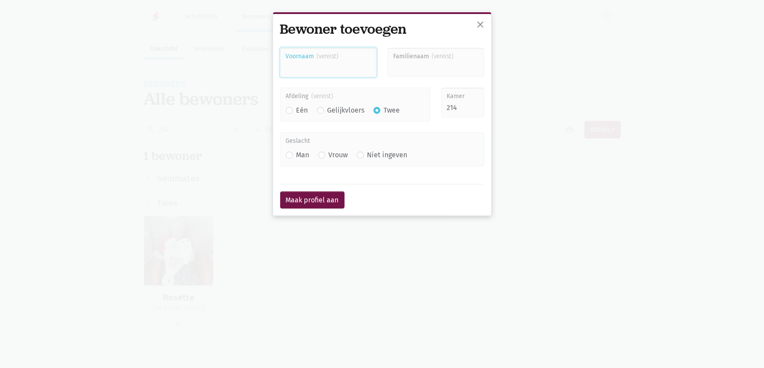
click at [336, 70] on input "Voornaam" at bounding box center [328, 63] width 97 height 30
type input "Marie Louise"
type input "Van der Meersch"
click at [329, 155] on label "Vrouw" at bounding box center [338, 154] width 19 height 11
click at [321, 155] on input "Vrouw" at bounding box center [321, 153] width 7 height 9
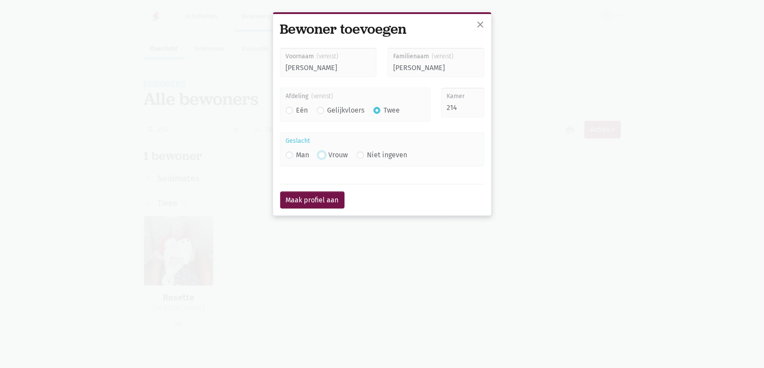
radio input "true"
click at [320, 202] on button "Maak profiel aan" at bounding box center [312, 200] width 64 height 18
type input "Van der Meersch"
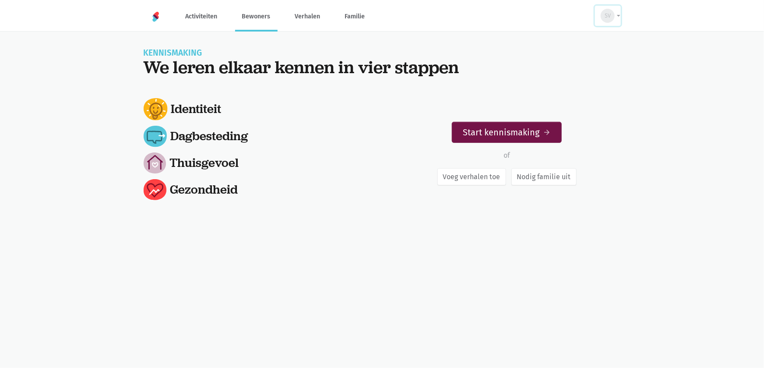
click at [609, 15] on span "SV" at bounding box center [608, 15] width 6 height 9
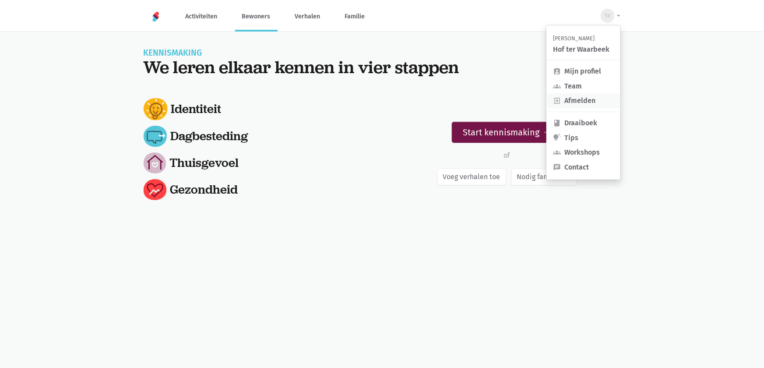
click at [598, 100] on link "exit_to_app Afmelden" at bounding box center [584, 100] width 74 height 15
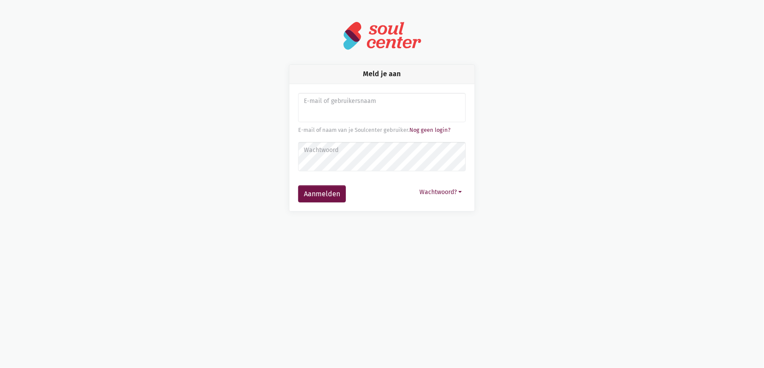
drag, startPoint x: 175, startPoint y: 144, endPoint x: 184, endPoint y: 138, distance: 10.8
click at [175, 143] on div "Meld je aan E-mail of gebruikersnaam E-mail of naam van je [PERSON_NAME]. Nog g…" at bounding box center [382, 137] width 499 height 147
